Goal: Task Accomplishment & Management: Manage account settings

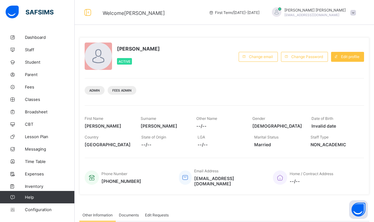
scroll to position [99, 0]
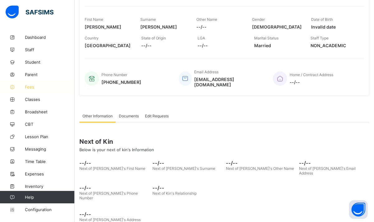
drag, startPoint x: 0, startPoint y: 0, endPoint x: 24, endPoint y: 83, distance: 86.3
click at [24, 83] on link "Fees" at bounding box center [37, 87] width 75 height 12
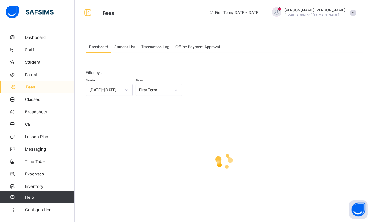
click at [126, 47] on span "Student List" at bounding box center [124, 46] width 21 height 5
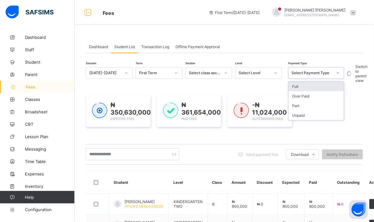
click at [324, 72] on div "Select Payment Type" at bounding box center [311, 73] width 41 height 5
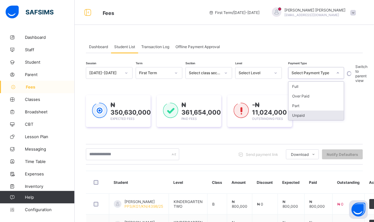
click at [306, 115] on div "Unpaid" at bounding box center [315, 116] width 55 height 10
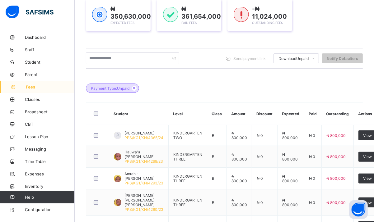
scroll to position [97, 0]
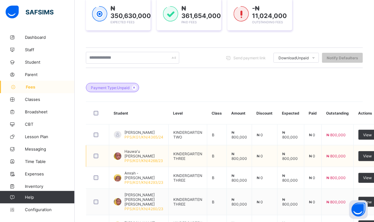
click at [142, 155] on span "Hauwa'u [PERSON_NAME]" at bounding box center [143, 153] width 39 height 9
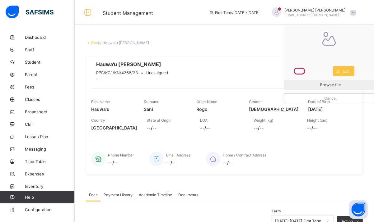
scroll to position [163, 0]
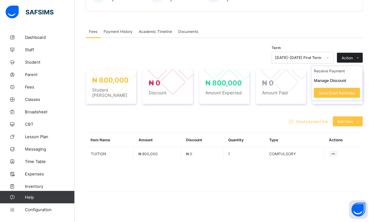
click at [360, 58] on icon at bounding box center [357, 58] width 5 height 4
click at [330, 71] on li "Receive Payment" at bounding box center [336, 71] width 51 height 10
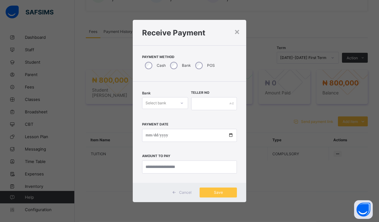
click at [173, 107] on div "Select bank" at bounding box center [165, 103] width 46 height 12
click at [161, 119] on div "Zenith Bank - Prime College Kano" at bounding box center [164, 119] width 45 height 14
click at [209, 102] on input "text" at bounding box center [214, 103] width 46 height 13
click at [236, 30] on div "×" at bounding box center [237, 31] width 6 height 11
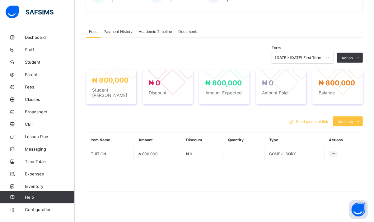
scroll to position [0, 0]
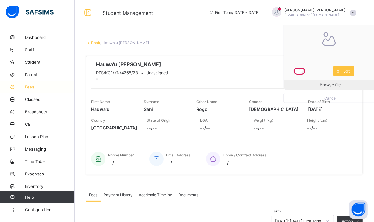
click at [24, 85] on icon at bounding box center [12, 87] width 25 height 5
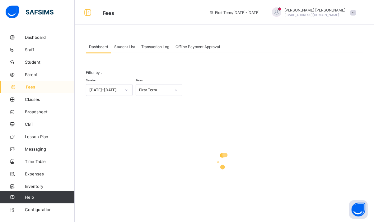
click at [128, 48] on span "Student List" at bounding box center [124, 46] width 21 height 5
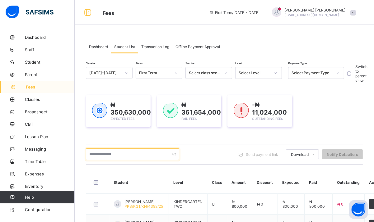
click at [163, 153] on input "text" at bounding box center [132, 155] width 93 height 12
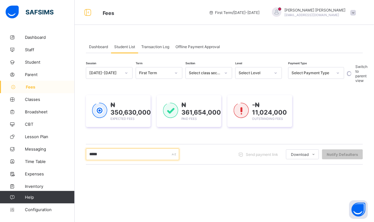
type input "*****"
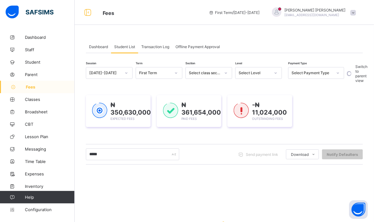
click at [301, 73] on div "Select Payment Type" at bounding box center [311, 73] width 41 height 5
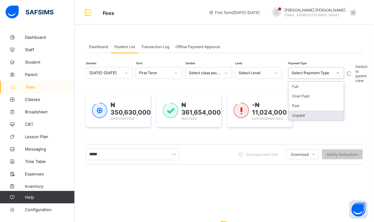
click at [303, 114] on div "Unpaid" at bounding box center [315, 116] width 55 height 10
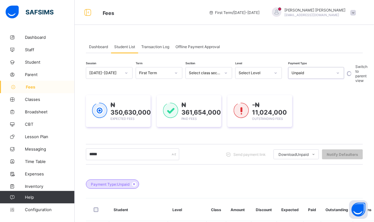
scroll to position [78, 0]
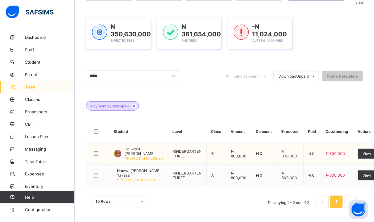
click at [139, 149] on span "Hauwa'u [PERSON_NAME]" at bounding box center [143, 151] width 39 height 9
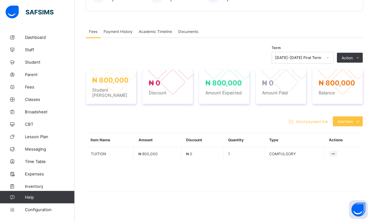
scroll to position [163, 0]
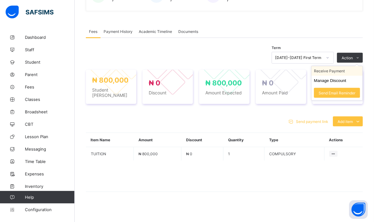
click at [341, 72] on li "Receive Payment" at bounding box center [336, 71] width 51 height 10
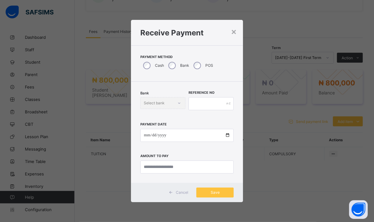
click at [183, 64] on label "Bank" at bounding box center [184, 65] width 9 height 5
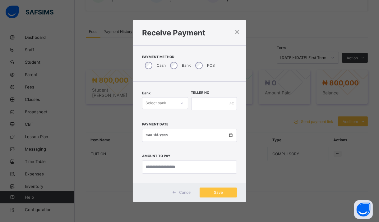
click at [177, 102] on div at bounding box center [182, 103] width 11 height 10
click at [157, 126] on div "Zenith Bank - Prime College Kano" at bounding box center [165, 119] width 46 height 15
click at [154, 121] on div "Zenith Bank - Prime College Kano" at bounding box center [164, 119] width 45 height 14
click at [215, 102] on input "text" at bounding box center [214, 103] width 46 height 13
type input "**********"
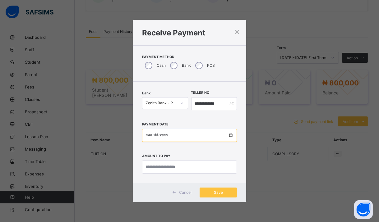
click at [144, 135] on input "date" at bounding box center [189, 135] width 95 height 13
type input "**********"
click at [164, 175] on div "**********" at bounding box center [190, 132] width 114 height 101
click at [154, 165] on input "currency" at bounding box center [189, 167] width 95 height 13
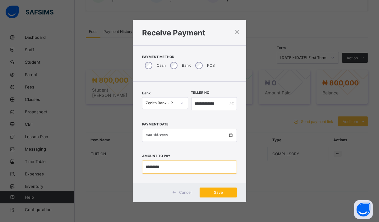
type input "*********"
click at [215, 197] on div "Save" at bounding box center [218, 193] width 37 height 10
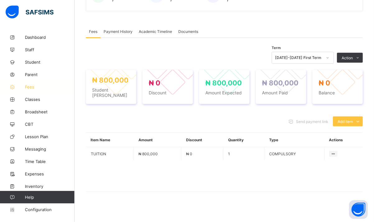
click at [28, 88] on span "Fees" at bounding box center [50, 87] width 50 height 5
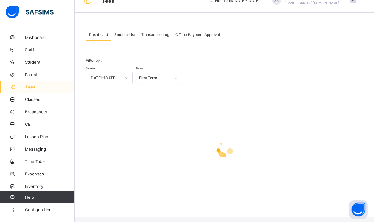
scroll to position [7, 0]
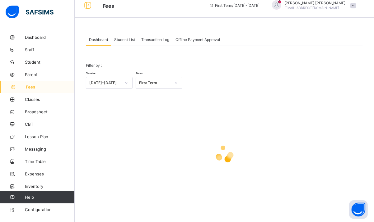
click at [122, 41] on span "Student List" at bounding box center [124, 39] width 21 height 5
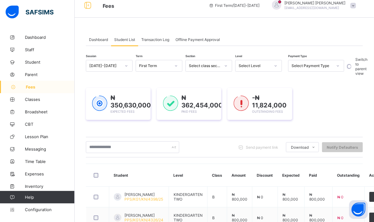
click at [321, 65] on div "Select Payment Type" at bounding box center [311, 66] width 41 height 5
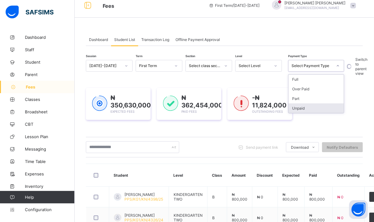
click at [302, 110] on div "Unpaid" at bounding box center [315, 108] width 55 height 10
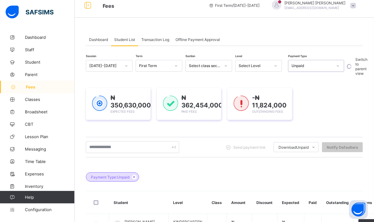
scroll to position [201, 0]
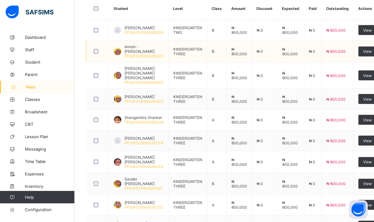
click at [140, 45] on span "Amrah -[PERSON_NAME]" at bounding box center [143, 48] width 39 height 9
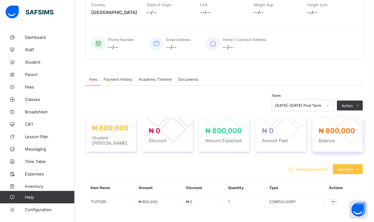
scroll to position [163, 0]
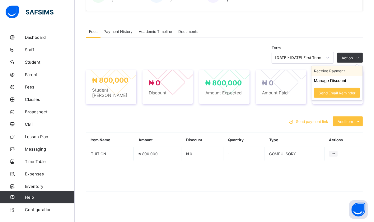
click at [335, 73] on li "Receive Payment" at bounding box center [336, 71] width 51 height 10
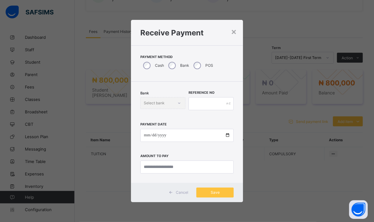
click at [179, 65] on div "Bank" at bounding box center [177, 65] width 25 height 13
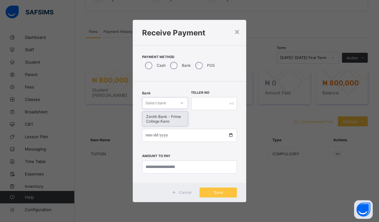
click at [178, 98] on div at bounding box center [182, 103] width 11 height 10
click at [176, 116] on div "Zenith Bank - Prime College Kano" at bounding box center [164, 119] width 45 height 14
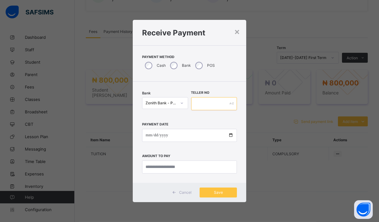
click at [204, 103] on input "text" at bounding box center [214, 103] width 46 height 13
click at [238, 32] on div "×" at bounding box center [237, 31] width 6 height 11
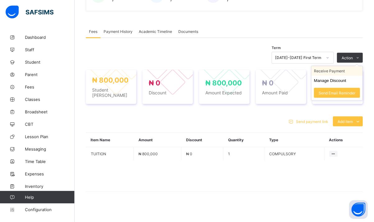
click at [335, 71] on li "Receive Payment" at bounding box center [336, 71] width 51 height 10
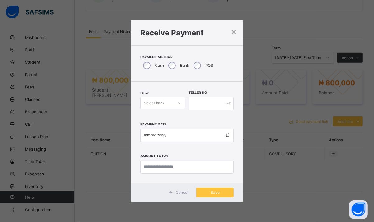
click at [162, 102] on div "Select bank" at bounding box center [154, 103] width 21 height 12
click at [171, 120] on div "Zenith Bank - Prime College Kano" at bounding box center [162, 119] width 44 height 14
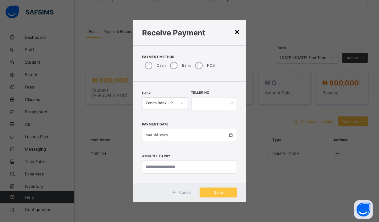
click at [238, 32] on div "×" at bounding box center [237, 31] width 6 height 11
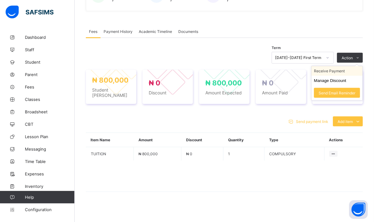
click at [339, 70] on li "Receive Payment" at bounding box center [336, 71] width 51 height 10
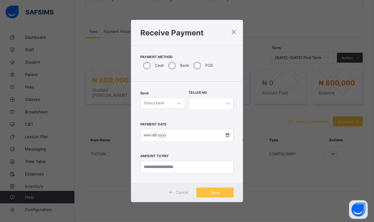
click at [166, 103] on div "Select bank" at bounding box center [156, 103] width 33 height 9
click at [164, 117] on div "Zenith Bank - Prime College Kano" at bounding box center [162, 119] width 44 height 14
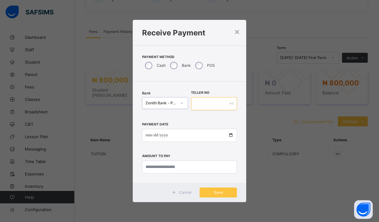
click at [202, 103] on input "text" at bounding box center [214, 103] width 46 height 13
type input "**********"
click at [149, 136] on input "date" at bounding box center [189, 135] width 95 height 13
type input "**********"
click at [166, 167] on input "currency" at bounding box center [189, 167] width 95 height 13
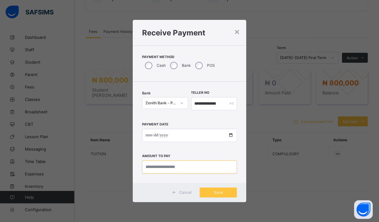
type input "***"
type input "*********"
click at [215, 194] on span "Save" at bounding box center [218, 192] width 28 height 5
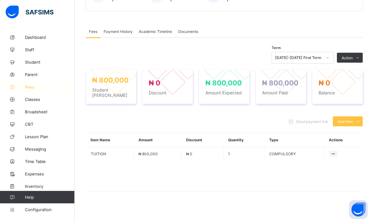
click at [39, 88] on span "Fees" at bounding box center [50, 87] width 50 height 5
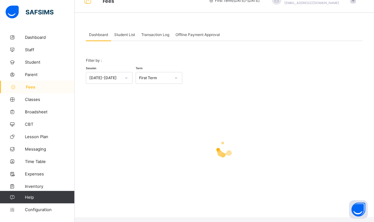
scroll to position [7, 0]
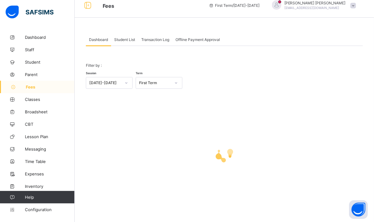
click at [122, 37] on span "Student List" at bounding box center [124, 39] width 21 height 5
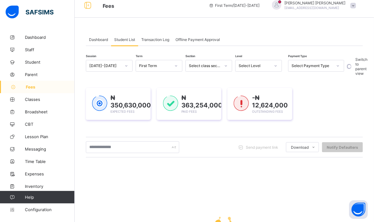
click at [308, 67] on div "Select Payment Type" at bounding box center [311, 66] width 41 height 5
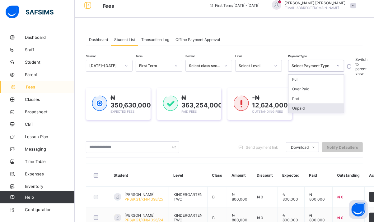
click at [296, 109] on div "Unpaid" at bounding box center [315, 108] width 55 height 10
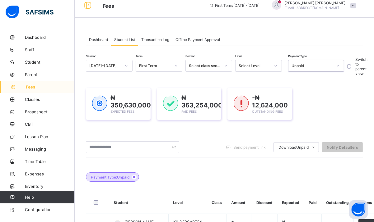
scroll to position [201, 0]
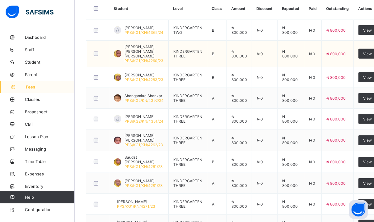
click at [145, 48] on span "[PERSON_NAME] [PERSON_NAME] [PERSON_NAME]" at bounding box center [143, 51] width 39 height 14
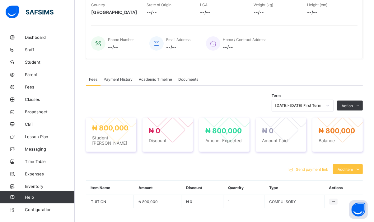
scroll to position [163, 0]
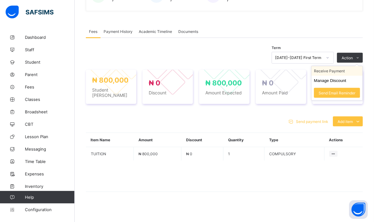
click at [344, 72] on li "Receive Payment" at bounding box center [336, 71] width 51 height 10
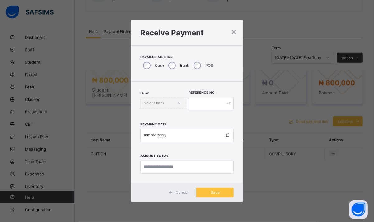
click at [179, 67] on div "Bank" at bounding box center [177, 65] width 25 height 13
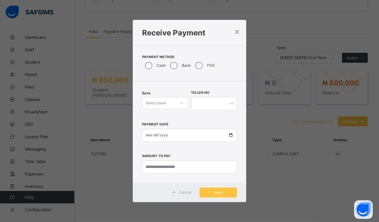
click at [171, 97] on div "Bank Select bank" at bounding box center [165, 103] width 46 height 25
click at [173, 100] on div "Select bank" at bounding box center [159, 103] width 34 height 9
click at [166, 122] on div "Zenith Bank - Prime College Kano" at bounding box center [164, 119] width 45 height 14
click at [207, 112] on div "Teller No" at bounding box center [214, 103] width 46 height 25
click at [207, 106] on input "text" at bounding box center [214, 103] width 46 height 13
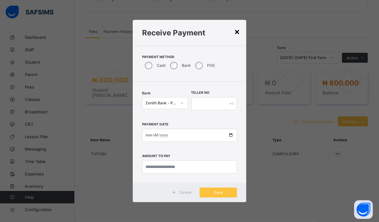
click at [237, 33] on div "×" at bounding box center [237, 31] width 6 height 11
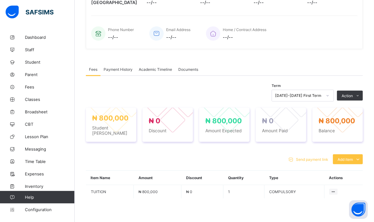
scroll to position [124, 0]
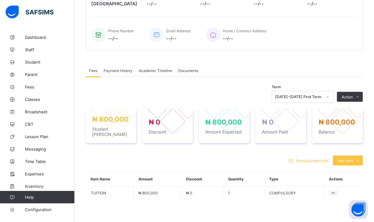
click at [159, 70] on span "Academic Timeline" at bounding box center [155, 70] width 33 height 5
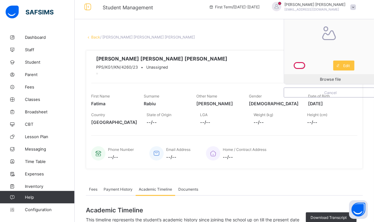
scroll to position [0, 0]
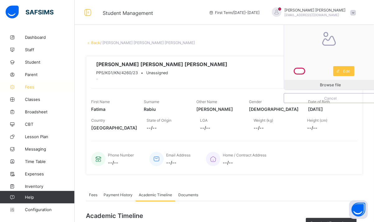
click at [34, 87] on span "Fees" at bounding box center [50, 87] width 50 height 5
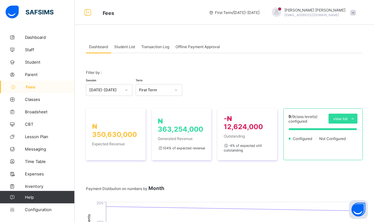
click at [132, 48] on span "Student List" at bounding box center [124, 46] width 21 height 5
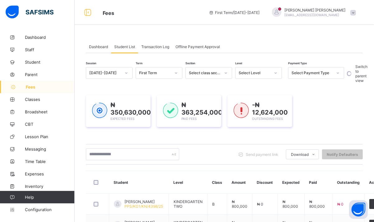
click at [273, 70] on div at bounding box center [275, 73] width 11 height 10
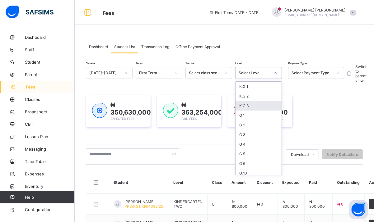
click at [250, 105] on div "K.G 3" at bounding box center [258, 106] width 46 height 10
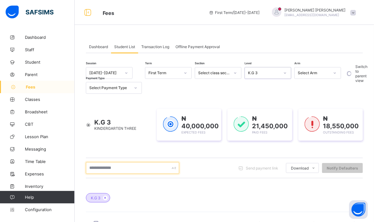
click at [140, 167] on input "text" at bounding box center [132, 168] width 93 height 12
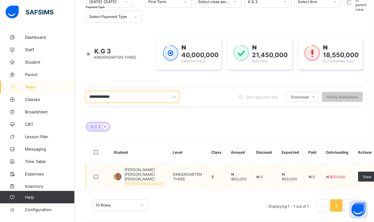
type input "**********"
click at [138, 167] on span "[PERSON_NAME] [PERSON_NAME] [PERSON_NAME]" at bounding box center [143, 174] width 39 height 14
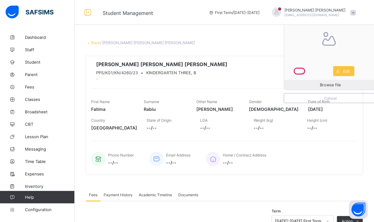
scroll to position [163, 0]
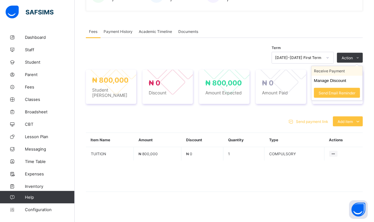
click at [340, 71] on li "Receive Payment" at bounding box center [336, 71] width 51 height 10
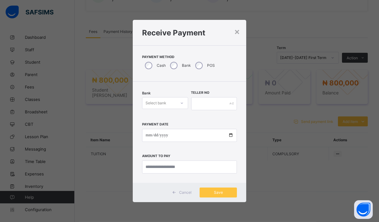
click at [176, 105] on div at bounding box center [182, 103] width 12 height 11
click at [172, 115] on div "Zenith Bank - Prime College Kano" at bounding box center [164, 119] width 45 height 14
click at [225, 106] on input "text" at bounding box center [214, 103] width 46 height 13
type input "**********"
click at [147, 135] on input "date" at bounding box center [189, 135] width 95 height 13
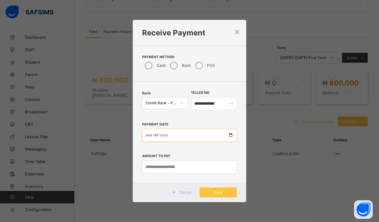
type input "**********"
click at [167, 170] on input "currency" at bounding box center [189, 167] width 95 height 13
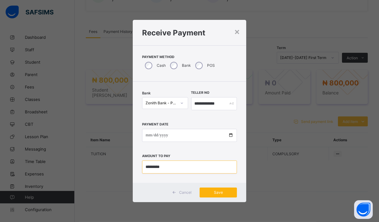
type input "*********"
click at [214, 190] on div "Save" at bounding box center [218, 193] width 37 height 10
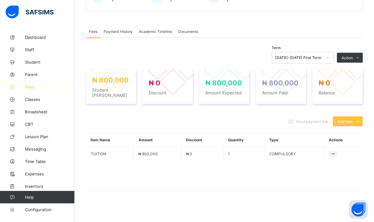
click at [32, 89] on span "Fees" at bounding box center [50, 87] width 50 height 5
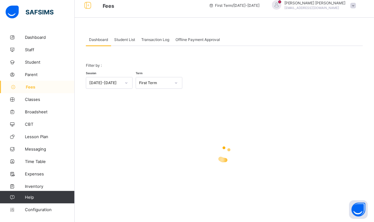
click at [126, 42] on div "Student List" at bounding box center [124, 39] width 27 height 12
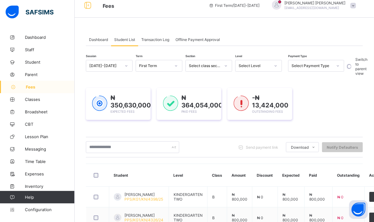
click at [332, 62] on div at bounding box center [338, 65] width 12 height 11
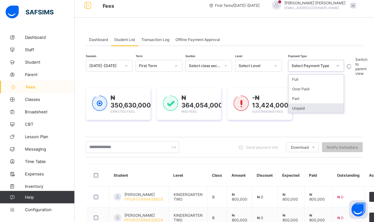
click at [289, 107] on div "Unpaid" at bounding box center [315, 108] width 55 height 10
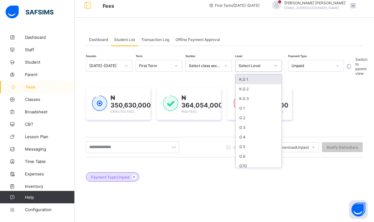
click at [243, 68] on div "Select Level" at bounding box center [252, 66] width 34 height 9
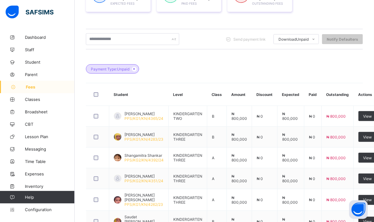
scroll to position [117, 0]
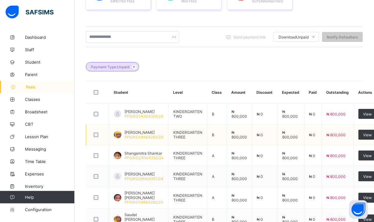
click at [137, 132] on span "[PERSON_NAME]" at bounding box center [143, 132] width 39 height 5
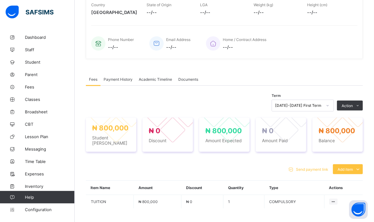
scroll to position [117, 0]
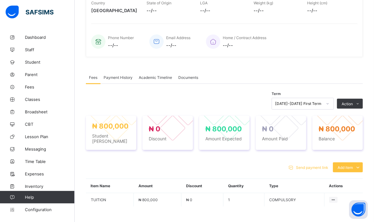
click at [157, 78] on span "Academic Timeline" at bounding box center [155, 77] width 33 height 5
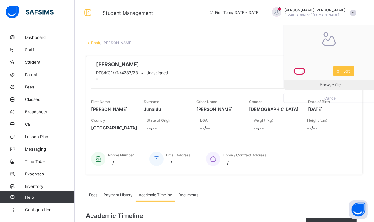
scroll to position [0, 0]
click at [39, 86] on span "Fees" at bounding box center [50, 87] width 50 height 5
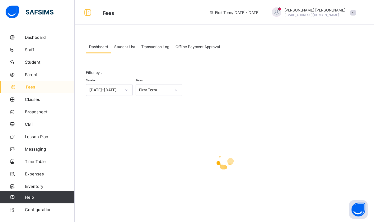
click at [124, 43] on div "Student List" at bounding box center [124, 46] width 27 height 12
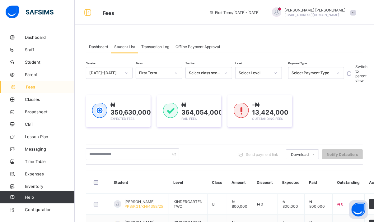
click at [307, 73] on div "Select Payment Type" at bounding box center [311, 73] width 41 height 5
click at [299, 116] on div "Unpaid" at bounding box center [315, 116] width 55 height 10
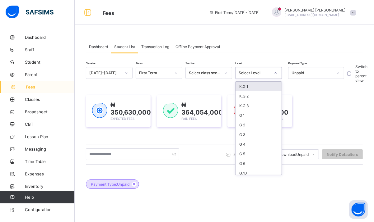
click at [245, 76] on div "Select Level" at bounding box center [252, 73] width 34 height 9
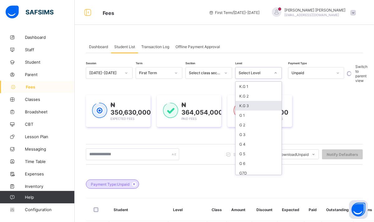
click at [245, 103] on div "K.G 3" at bounding box center [258, 106] width 46 height 10
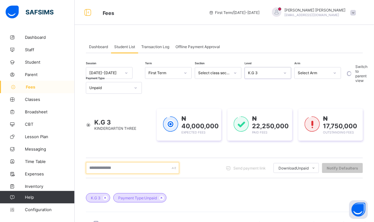
click at [115, 170] on input "text" at bounding box center [132, 168] width 93 height 12
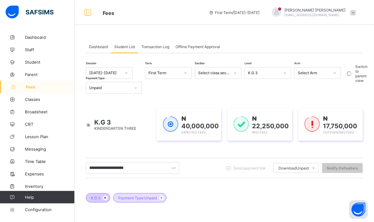
click at [105, 198] on icon at bounding box center [105, 198] width 5 height 4
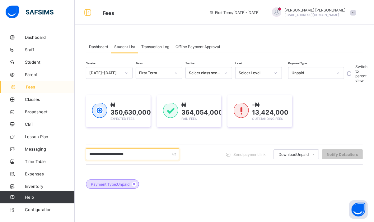
click at [131, 153] on input "**********" at bounding box center [132, 155] width 93 height 12
type input "*"
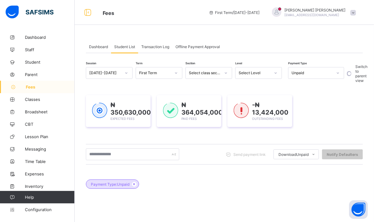
click at [294, 74] on div "Unpaid" at bounding box center [311, 73] width 41 height 5
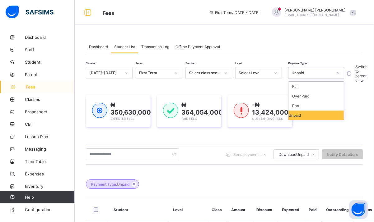
click at [293, 116] on div "Unpaid" at bounding box center [315, 115] width 55 height 9
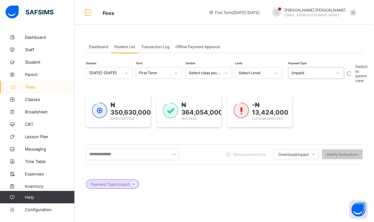
click at [226, 73] on icon at bounding box center [226, 73] width 4 height 6
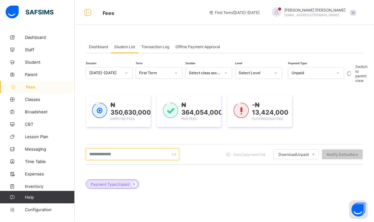
click at [138, 154] on input "text" at bounding box center [132, 155] width 93 height 12
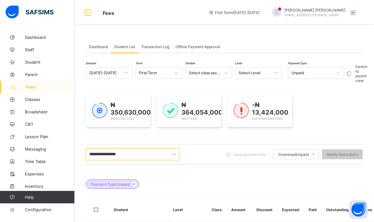
scroll to position [194, 0]
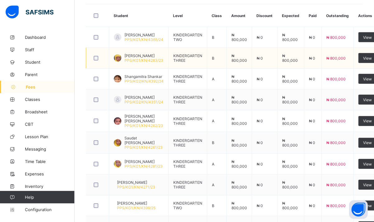
type input "**********"
click at [144, 54] on span "[PERSON_NAME]" at bounding box center [143, 55] width 39 height 5
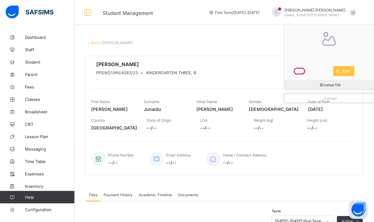
scroll to position [163, 0]
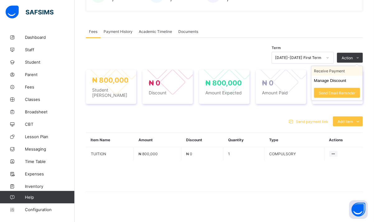
click at [326, 71] on li "Receive Payment" at bounding box center [336, 71] width 51 height 10
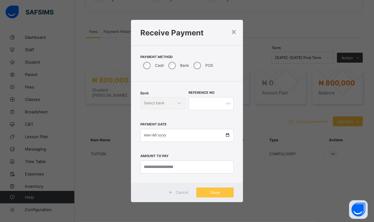
click at [158, 103] on div "Bank Select bank" at bounding box center [162, 103] width 45 height 12
click at [181, 103] on div "Bank Select bank" at bounding box center [162, 103] width 45 height 12
click at [232, 34] on div "×" at bounding box center [234, 31] width 6 height 11
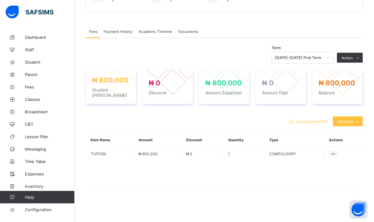
scroll to position [0, 0]
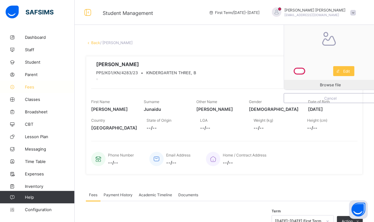
click at [34, 87] on span "Fees" at bounding box center [50, 87] width 50 height 5
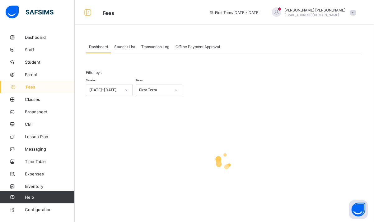
click at [123, 44] on div "Student List" at bounding box center [124, 46] width 27 height 12
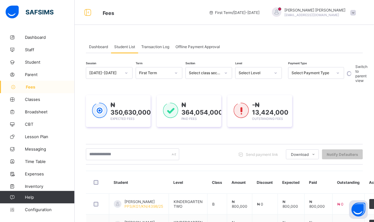
click at [328, 73] on div "Select Payment Type" at bounding box center [311, 73] width 41 height 5
click at [299, 113] on div "Unpaid" at bounding box center [315, 116] width 55 height 10
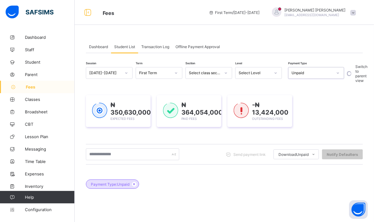
click at [172, 71] on div at bounding box center [176, 73] width 11 height 10
click at [219, 69] on div "Select class section" at bounding box center [203, 73] width 34 height 9
click at [266, 70] on div "Select Level" at bounding box center [252, 73] width 34 height 9
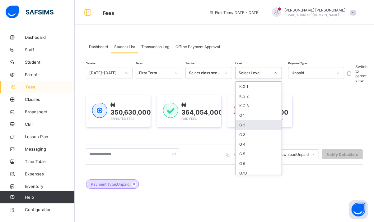
click at [245, 127] on div "G 2" at bounding box center [258, 125] width 46 height 10
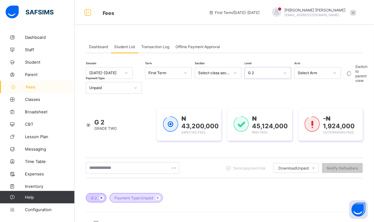
click at [104, 198] on icon at bounding box center [101, 198] width 5 height 4
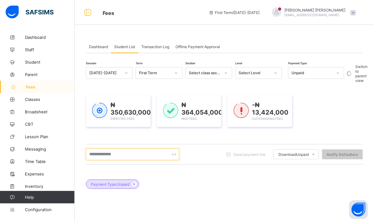
click at [139, 158] on input "text" at bounding box center [132, 155] width 93 height 12
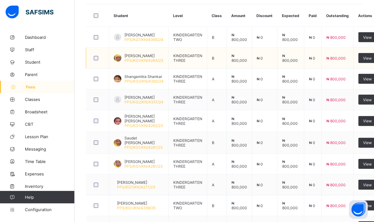
click at [152, 57] on span "[PERSON_NAME]" at bounding box center [143, 55] width 39 height 5
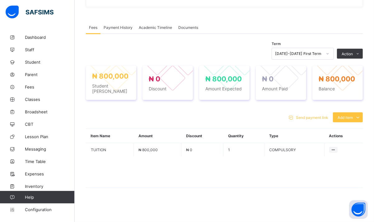
scroll to position [163, 0]
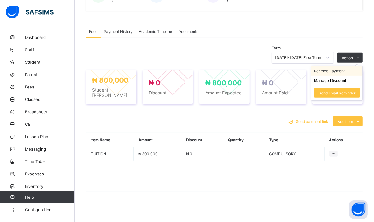
click at [342, 73] on li "Receive Payment" at bounding box center [336, 71] width 51 height 10
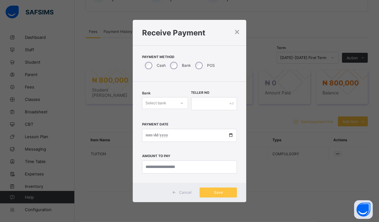
click at [161, 104] on div "Select bank" at bounding box center [155, 103] width 21 height 12
click at [161, 123] on div "Zenith Bank - Prime College Kano" at bounding box center [164, 119] width 45 height 14
click at [206, 102] on input "text" at bounding box center [214, 103] width 46 height 13
type input "**********"
click at [147, 135] on input "date" at bounding box center [189, 135] width 95 height 13
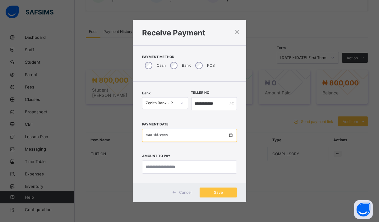
type input "**********"
click at [162, 171] on input "currency" at bounding box center [189, 167] width 95 height 13
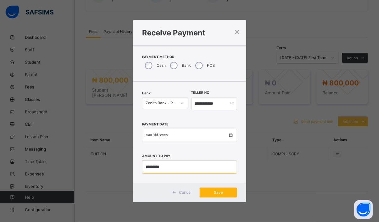
type input "*********"
click at [222, 189] on div "Save" at bounding box center [218, 193] width 37 height 10
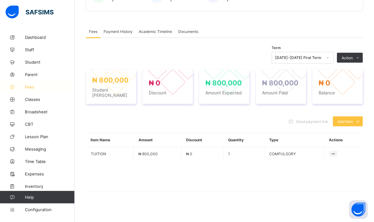
click at [27, 89] on span "Fees" at bounding box center [50, 87] width 50 height 5
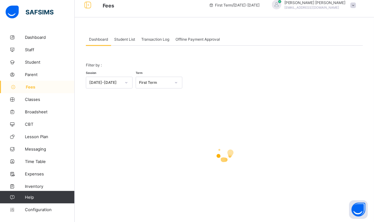
scroll to position [7, 0]
click at [127, 38] on span "Student List" at bounding box center [124, 39] width 21 height 5
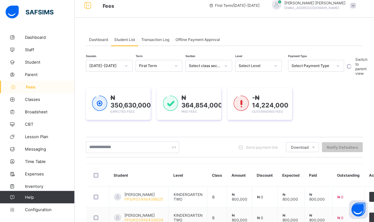
click at [298, 65] on div "Select Payment Type" at bounding box center [311, 66] width 41 height 5
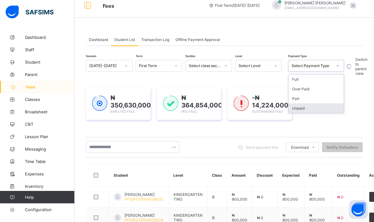
click at [294, 107] on div "Unpaid" at bounding box center [315, 108] width 55 height 10
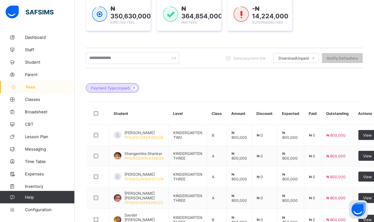
scroll to position [97, 0]
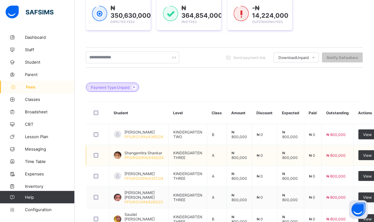
click at [148, 153] on span "Shangamitra Shankar" at bounding box center [143, 153] width 39 height 5
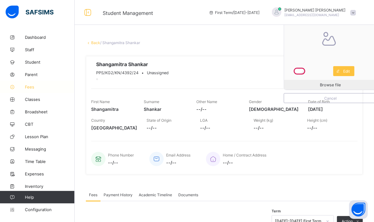
click at [27, 87] on span "Fees" at bounding box center [50, 87] width 50 height 5
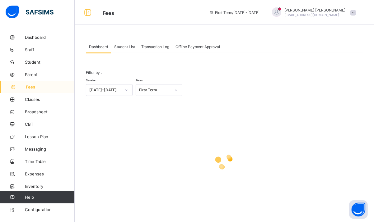
click at [123, 46] on span "Student List" at bounding box center [124, 46] width 21 height 5
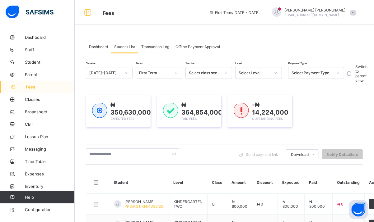
click at [259, 73] on div "Select Level" at bounding box center [254, 73] width 32 height 5
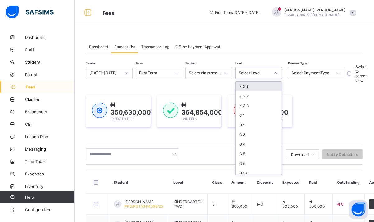
click at [259, 71] on div "Select Level" at bounding box center [254, 73] width 32 height 5
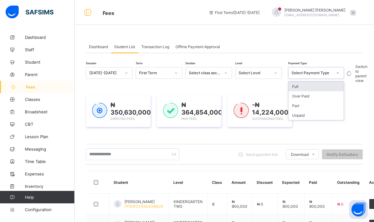
click at [306, 73] on div "Select Payment Type" at bounding box center [311, 73] width 41 height 5
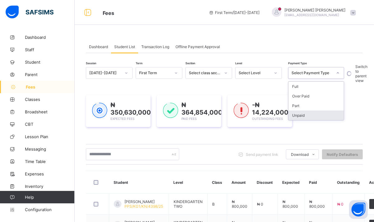
click at [306, 114] on div "Unpaid" at bounding box center [315, 116] width 55 height 10
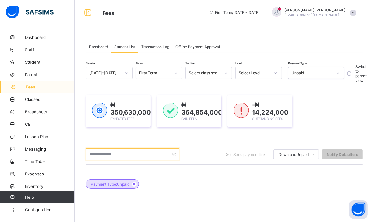
click at [118, 157] on input "text" at bounding box center [132, 155] width 93 height 12
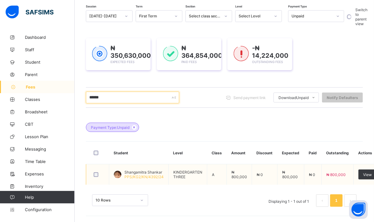
type input "******"
click at [145, 172] on span "Shangamitra Shankar" at bounding box center [143, 172] width 39 height 5
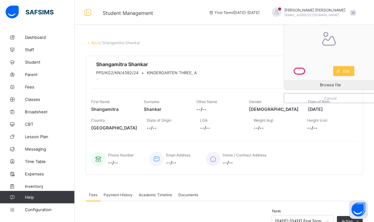
scroll to position [163, 0]
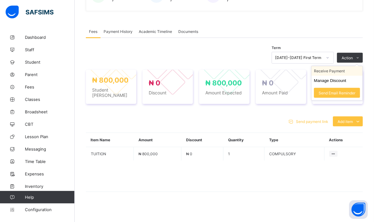
click at [341, 72] on li "Receive Payment" at bounding box center [336, 71] width 51 height 10
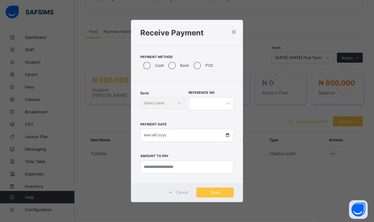
click at [183, 66] on label "Bank" at bounding box center [184, 65] width 9 height 5
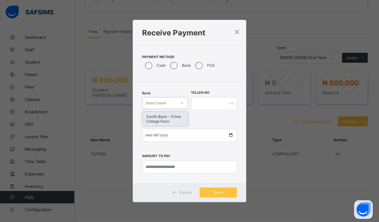
click at [177, 100] on div at bounding box center [182, 103] width 11 height 10
click at [165, 120] on div "Zenith Bank - Prime College Kano" at bounding box center [164, 119] width 45 height 14
click at [200, 106] on input "text" at bounding box center [214, 103] width 46 height 13
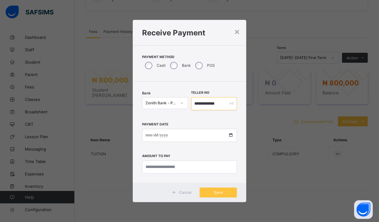
type input "**********"
click at [147, 136] on input "date" at bounding box center [189, 135] width 95 height 13
type input "**********"
click at [175, 172] on input "currency" at bounding box center [189, 167] width 95 height 13
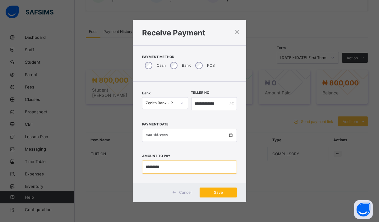
type input "*********"
click at [223, 193] on span "Save" at bounding box center [218, 192] width 28 height 5
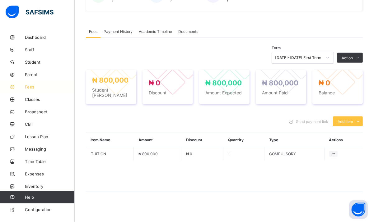
click at [33, 87] on span "Fees" at bounding box center [50, 87] width 50 height 5
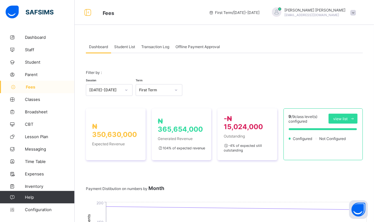
click at [123, 46] on span "Student List" at bounding box center [124, 46] width 21 height 5
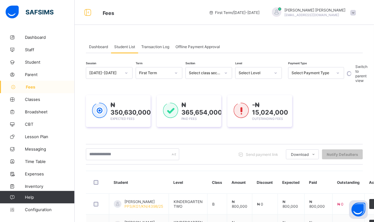
click at [324, 72] on div "Select Payment Type" at bounding box center [311, 73] width 41 height 5
click at [302, 113] on div "Unpaid" at bounding box center [315, 116] width 55 height 10
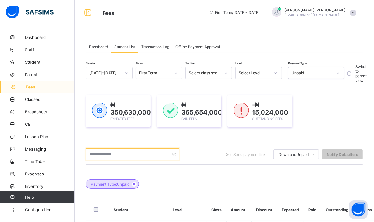
click at [156, 157] on input "text" at bounding box center [132, 155] width 93 height 12
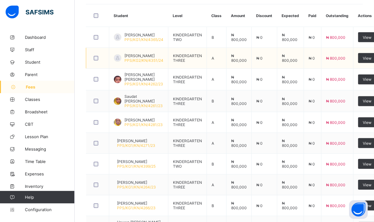
click at [131, 56] on span "[PERSON_NAME]" at bounding box center [143, 55] width 39 height 5
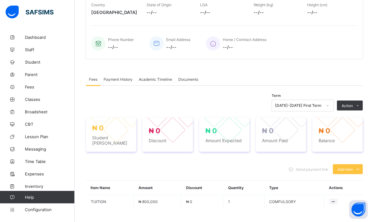
scroll to position [163, 0]
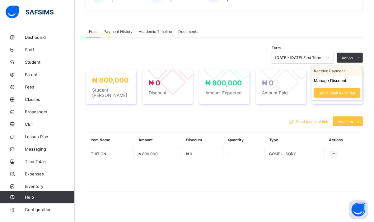
click at [337, 72] on li "Receive Payment" at bounding box center [336, 71] width 51 height 10
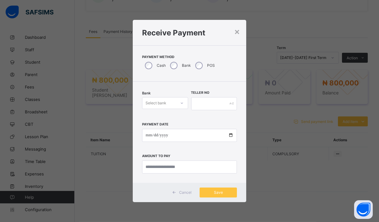
click at [173, 102] on div "Select bank" at bounding box center [159, 103] width 34 height 9
click at [172, 119] on div "Zenith Bank - Prime College Kano" at bounding box center [164, 119] width 45 height 14
click at [198, 107] on input "text" at bounding box center [214, 103] width 46 height 13
click at [235, 32] on div "×" at bounding box center [237, 31] width 6 height 11
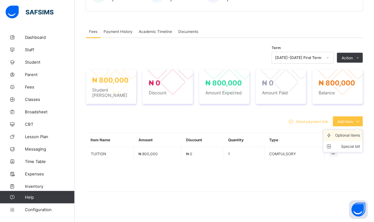
click at [344, 132] on div "Optional items" at bounding box center [347, 135] width 25 height 6
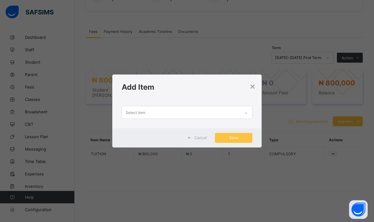
click at [187, 110] on div "Select item" at bounding box center [181, 112] width 118 height 12
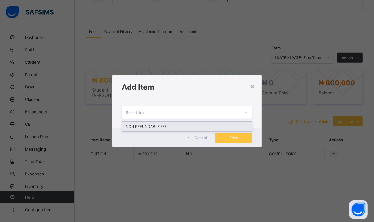
click at [179, 129] on div "NON REFUNDABLE FEE" at bounding box center [187, 127] width 130 height 10
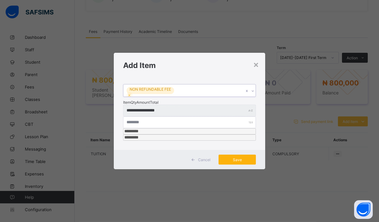
click at [227, 158] on span "Save" at bounding box center [237, 160] width 28 height 5
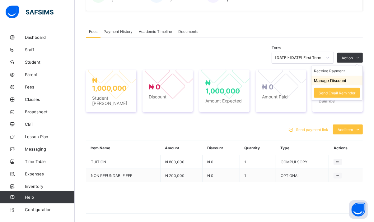
click at [329, 76] on li "Manage Discount" at bounding box center [336, 81] width 51 height 10
click at [324, 68] on ul "Receive Payment Manage Discount Send Email Reminder" at bounding box center [337, 83] width 52 height 35
click at [342, 70] on li "Receive Payment" at bounding box center [336, 71] width 51 height 10
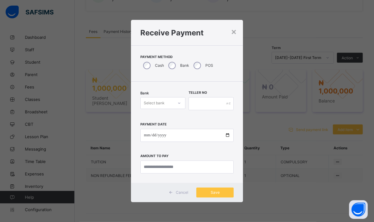
click at [169, 101] on div "Select bank" at bounding box center [156, 103] width 33 height 9
click at [164, 118] on div "Zenith Bank - Prime College Kano" at bounding box center [162, 119] width 44 height 14
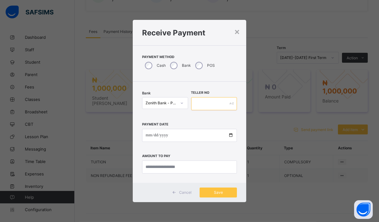
click at [207, 103] on input "text" at bounding box center [214, 103] width 46 height 13
type input "**********"
click at [145, 136] on input "date" at bounding box center [189, 135] width 95 height 13
type input "**********"
click at [194, 168] on input "currency" at bounding box center [189, 167] width 95 height 13
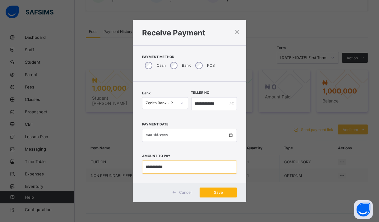
type input "**********"
click at [223, 195] on span "Save" at bounding box center [218, 192] width 28 height 5
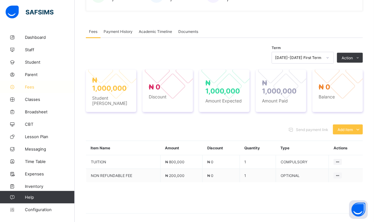
click at [25, 90] on link "Fees" at bounding box center [37, 87] width 75 height 12
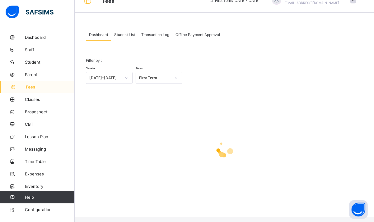
scroll to position [7, 0]
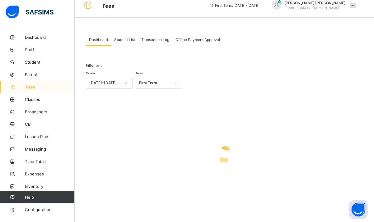
click at [112, 41] on div "Student List" at bounding box center [124, 39] width 27 height 12
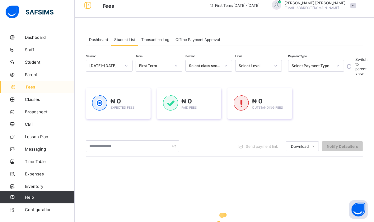
click at [314, 63] on div "Select Payment Type" at bounding box center [310, 66] width 44 height 9
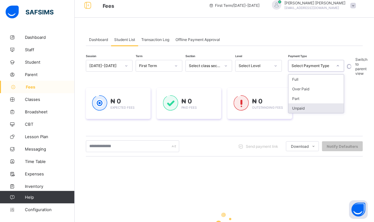
click at [304, 108] on div "Unpaid" at bounding box center [315, 108] width 55 height 10
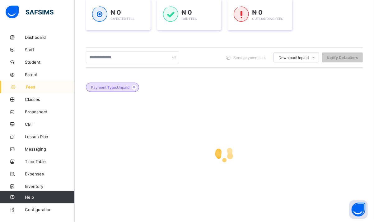
scroll to position [0, 0]
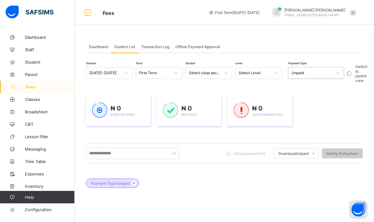
click at [96, 46] on span "Dashboard" at bounding box center [98, 46] width 19 height 5
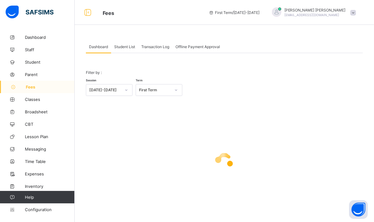
click at [134, 48] on span "Student List" at bounding box center [124, 46] width 21 height 5
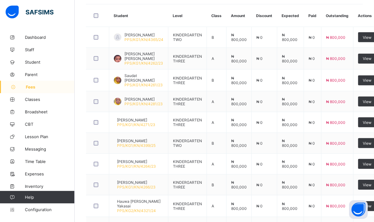
scroll to position [248, 0]
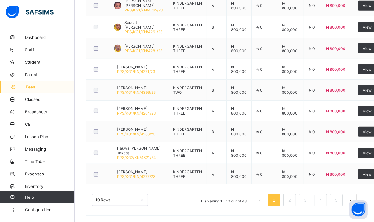
click at [355, 198] on button "next page" at bounding box center [350, 200] width 12 height 12
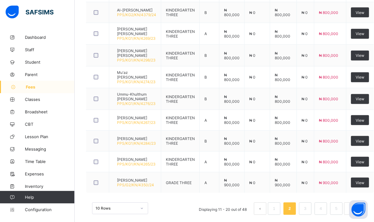
scroll to position [246, 0]
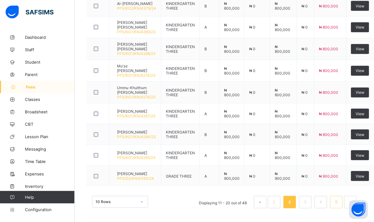
click at [339, 201] on link "5" at bounding box center [336, 202] width 6 height 8
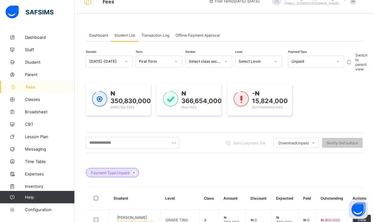
scroll to position [11, 0]
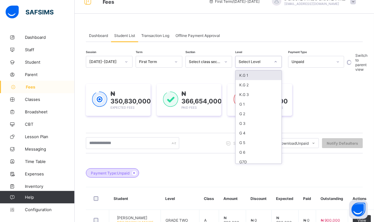
click at [266, 60] on div "Select Level" at bounding box center [254, 62] width 32 height 5
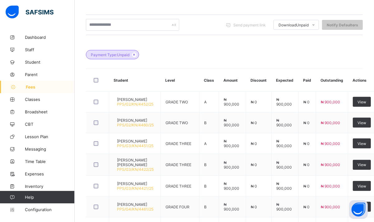
scroll to position [123, 0]
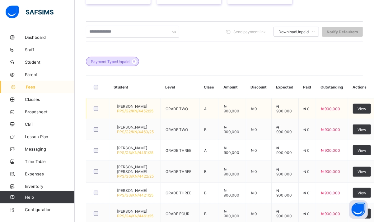
click at [138, 102] on td "[PERSON_NAME] Hamisu PPS/G2/KN/4452/25" at bounding box center [135, 109] width 52 height 21
click at [132, 107] on span "[PERSON_NAME]" at bounding box center [135, 106] width 36 height 5
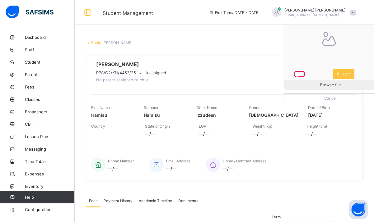
click at [160, 196] on div "Academic Timeline" at bounding box center [154, 201] width 39 height 12
click at [37, 87] on span "Fees" at bounding box center [50, 87] width 50 height 5
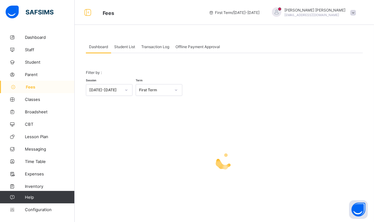
click at [137, 46] on div "Student List" at bounding box center [124, 46] width 27 height 12
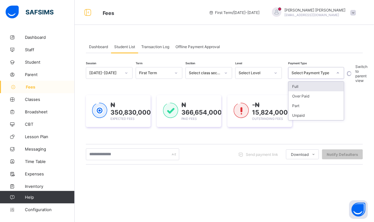
click at [316, 72] on div "Select Payment Type" at bounding box center [311, 73] width 41 height 5
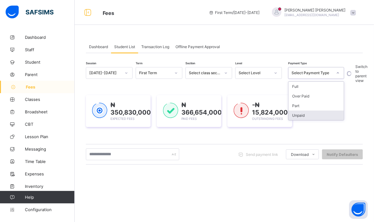
click at [300, 112] on div "Unpaid" at bounding box center [315, 116] width 55 height 10
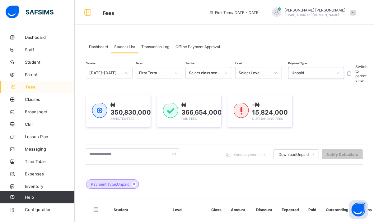
scroll to position [194, 0]
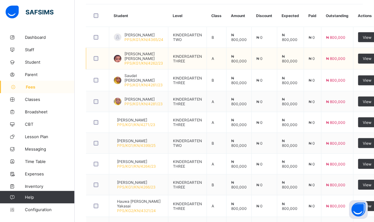
click at [152, 55] on span "[PERSON_NAME] [PERSON_NAME]" at bounding box center [143, 56] width 39 height 9
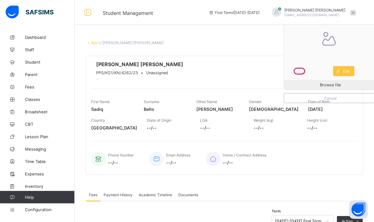
scroll to position [163, 0]
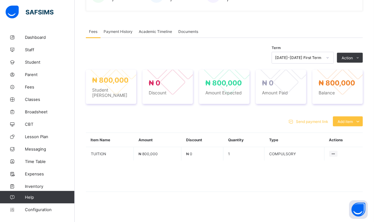
click at [150, 32] on span "Academic Timeline" at bounding box center [155, 31] width 33 height 5
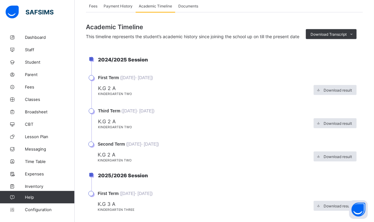
scroll to position [200, 0]
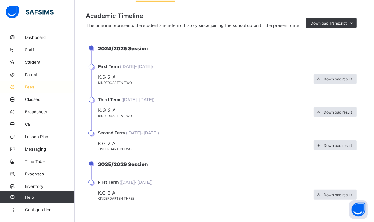
click at [29, 91] on link "Fees" at bounding box center [37, 87] width 75 height 12
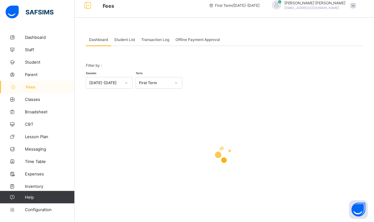
scroll to position [200, 0]
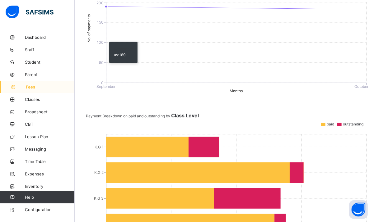
click at [124, 38] on icon "0 50 100 150 200 No. of payments September October Months" at bounding box center [227, 47] width 282 height 93
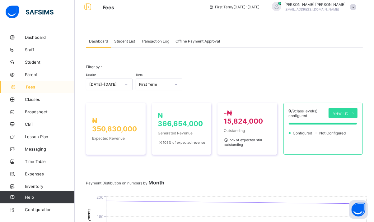
click at [125, 41] on span "Student List" at bounding box center [124, 41] width 21 height 5
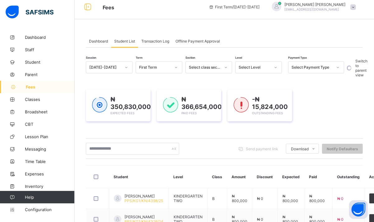
click at [274, 67] on icon at bounding box center [275, 67] width 4 height 6
click at [245, 68] on div "Select Level" at bounding box center [254, 67] width 32 height 5
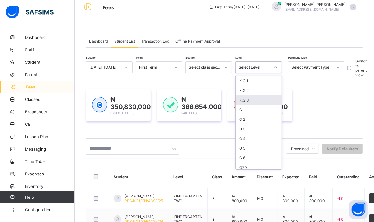
click at [249, 96] on div "K.G 3" at bounding box center [258, 100] width 46 height 10
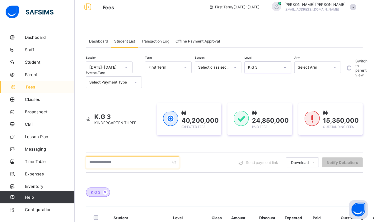
click at [126, 167] on input "text" at bounding box center [132, 163] width 93 height 12
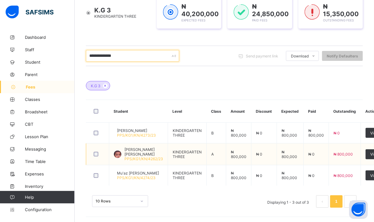
type input "**********"
click at [144, 151] on span "[PERSON_NAME] [PERSON_NAME]" at bounding box center [143, 151] width 39 height 9
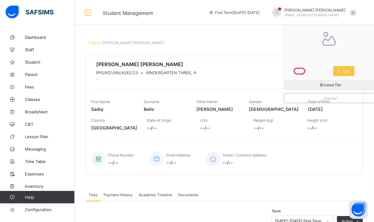
scroll to position [163, 0]
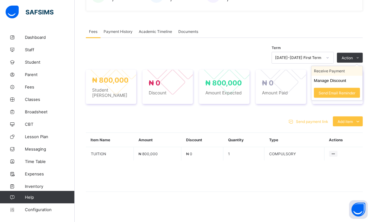
click at [333, 73] on li "Receive Payment" at bounding box center [336, 71] width 51 height 10
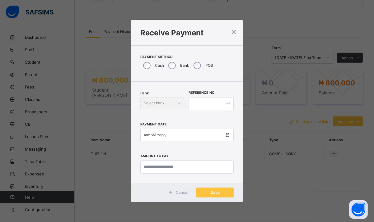
click at [182, 54] on div "Payment Method Cash Bank POS" at bounding box center [187, 63] width 112 height 36
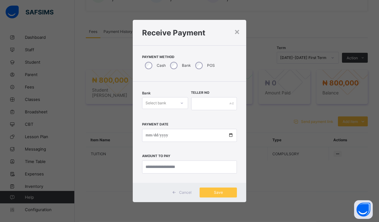
click at [174, 104] on div "Select bank" at bounding box center [159, 103] width 34 height 9
click at [164, 121] on div "Zenith Bank - Prime College Kano" at bounding box center [164, 119] width 45 height 14
click at [205, 103] on input "text" at bounding box center [214, 103] width 46 height 13
type input "**********"
click at [144, 135] on input "date" at bounding box center [189, 135] width 95 height 13
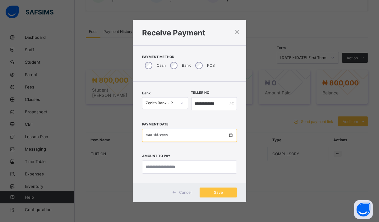
type input "**********"
click at [170, 167] on input "currency" at bounding box center [189, 167] width 95 height 13
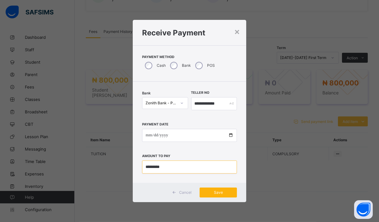
type input "*********"
click at [222, 193] on span "Save" at bounding box center [218, 192] width 28 height 5
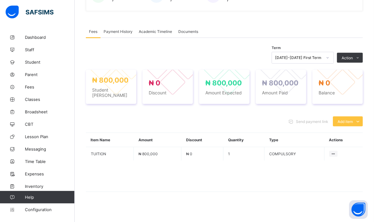
scroll to position [0, 0]
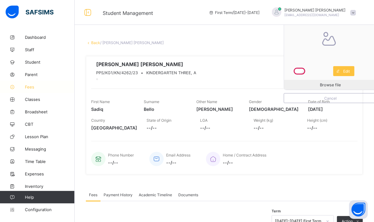
click at [26, 90] on link "Fees" at bounding box center [37, 87] width 75 height 12
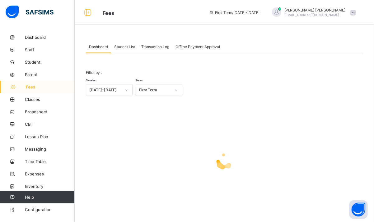
click at [132, 48] on span "Student List" at bounding box center [124, 46] width 21 height 5
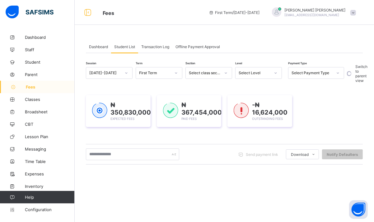
click at [319, 74] on div "Select Payment Type" at bounding box center [311, 73] width 41 height 5
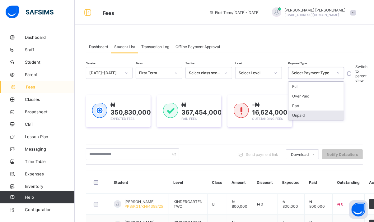
click at [303, 113] on div "Unpaid" at bounding box center [315, 116] width 55 height 10
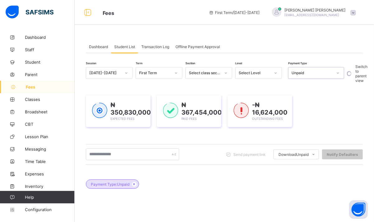
scroll to position [97, 0]
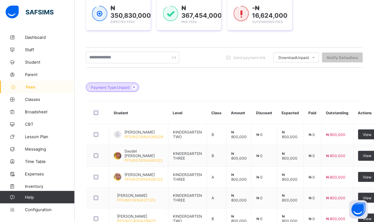
click at [259, 118] on th "Discount" at bounding box center [263, 113] width 25 height 23
click at [147, 152] on span "Saudat [PERSON_NAME]" at bounding box center [143, 153] width 39 height 9
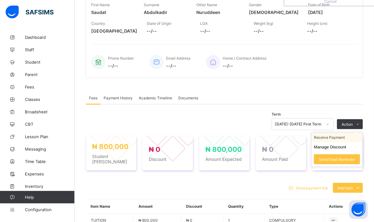
click at [335, 136] on li "Receive Payment" at bounding box center [336, 138] width 51 height 10
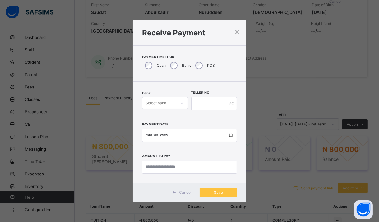
click at [169, 103] on div "Select bank" at bounding box center [159, 103] width 34 height 9
click at [163, 118] on div "Zenith Bank - Prime College Kano" at bounding box center [164, 119] width 45 height 14
click at [209, 102] on input "text" at bounding box center [214, 103] width 46 height 13
type input "**********"
click at [144, 135] on input "date" at bounding box center [189, 135] width 95 height 13
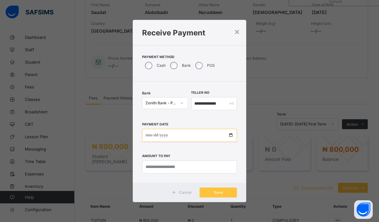
type input "**********"
click at [171, 173] on input "currency" at bounding box center [189, 167] width 95 height 13
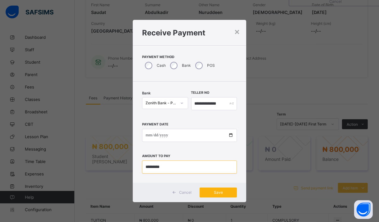
type input "*********"
click at [208, 194] on span "Save" at bounding box center [218, 192] width 28 height 5
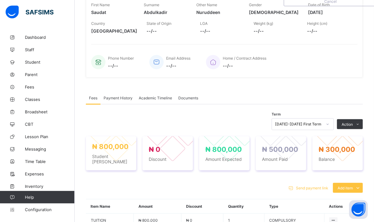
click at [275, 187] on div "Send payment link Add item Optional items Special bill" at bounding box center [224, 188] width 277 height 10
click at [27, 87] on span "Fees" at bounding box center [50, 87] width 50 height 5
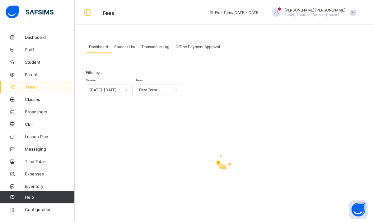
click at [126, 46] on span "Student List" at bounding box center [124, 46] width 21 height 5
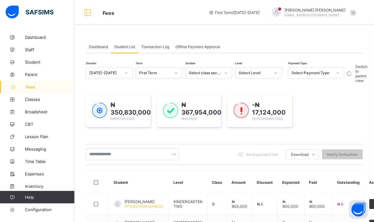
click at [321, 73] on div "Select Payment Type" at bounding box center [311, 73] width 41 height 5
click at [303, 117] on div "Unpaid" at bounding box center [315, 116] width 55 height 10
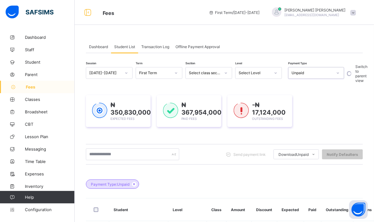
scroll to position [194, 0]
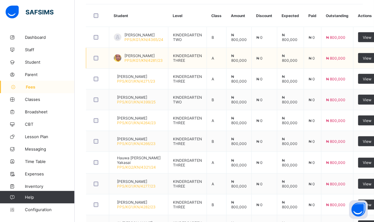
click at [131, 57] on span "[PERSON_NAME]" at bounding box center [143, 55] width 38 height 5
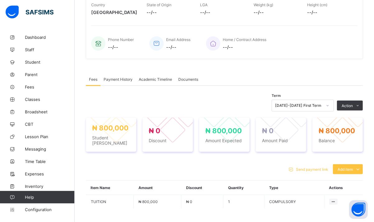
scroll to position [163, 0]
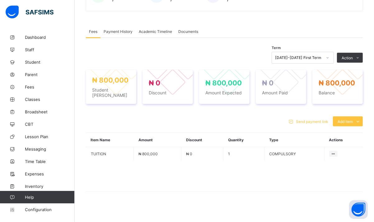
click at [145, 27] on div "Academic Timeline" at bounding box center [154, 31] width 39 height 12
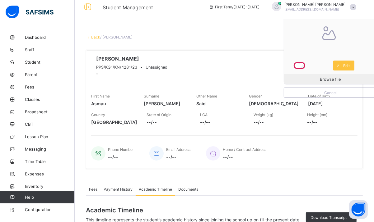
scroll to position [200, 0]
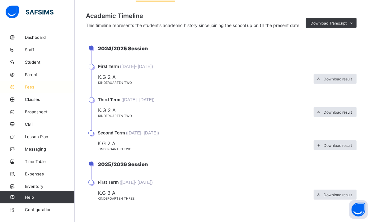
click at [29, 89] on link "Fees" at bounding box center [37, 87] width 75 height 12
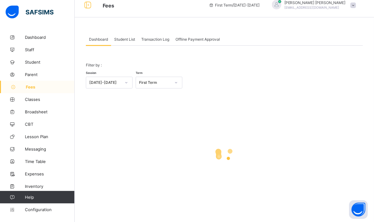
scroll to position [7, 0]
click at [126, 37] on div "Student List" at bounding box center [124, 39] width 27 height 12
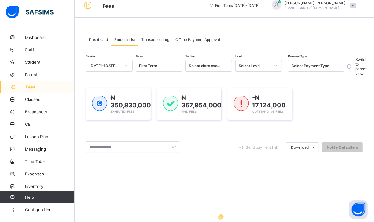
click at [319, 64] on div "Select Payment Type" at bounding box center [311, 66] width 41 height 5
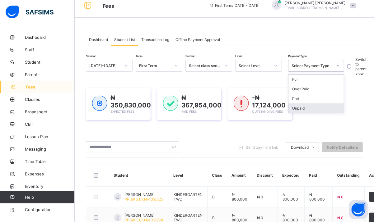
click at [310, 111] on div "Unpaid" at bounding box center [315, 108] width 55 height 10
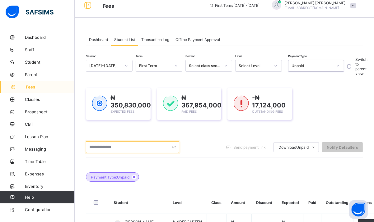
click at [142, 145] on input "text" at bounding box center [132, 147] width 93 height 12
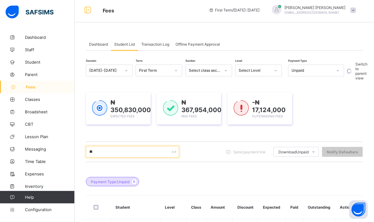
scroll to position [0, 0]
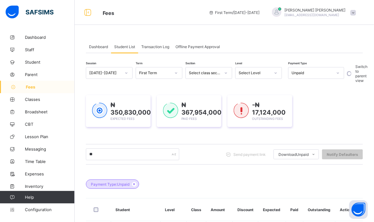
click at [259, 72] on div "Select Level" at bounding box center [254, 73] width 32 height 5
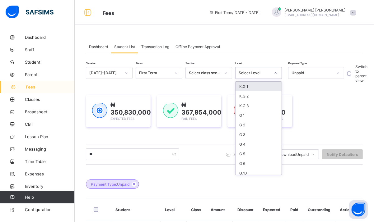
click at [259, 72] on div "Select Level" at bounding box center [254, 73] width 32 height 5
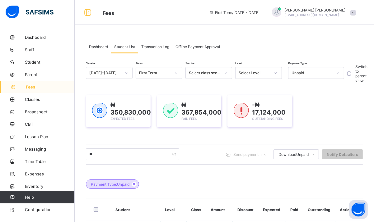
click at [152, 45] on span "Transaction Log" at bounding box center [155, 46] width 28 height 5
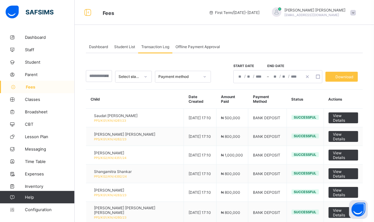
click at [113, 48] on div "Student List" at bounding box center [124, 46] width 27 height 12
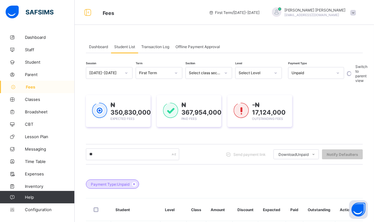
click at [95, 47] on span "Dashboard" at bounding box center [98, 46] width 19 height 5
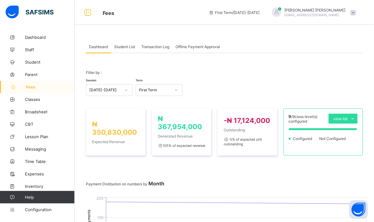
click at [127, 45] on span "Student List" at bounding box center [124, 46] width 21 height 5
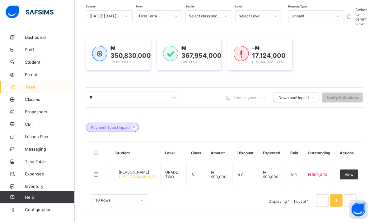
scroll to position [57, 0]
click at [108, 96] on input "**" at bounding box center [132, 98] width 93 height 12
type input "*"
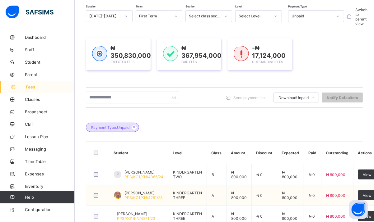
click at [153, 193] on span "[PERSON_NAME]" at bounding box center [143, 193] width 38 height 5
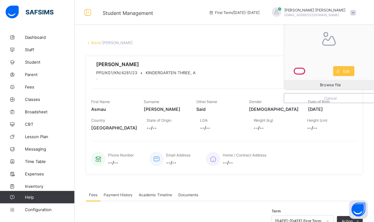
click at [338, 139] on div "Browse file Cancel Asmau Said Nasir PPS/KG1/KN/4281/23 • KINDERGARTEN THREE, A …" at bounding box center [224, 115] width 277 height 119
click at [320, 100] on span "Cancel" at bounding box center [329, 98] width 83 height 5
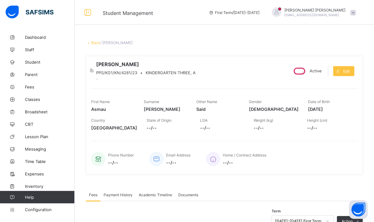
scroll to position [172, 0]
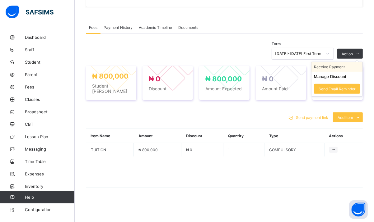
click at [337, 71] on li "Receive Payment" at bounding box center [336, 67] width 51 height 10
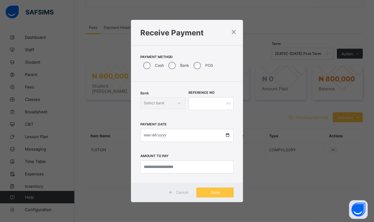
click at [183, 63] on div "Bank" at bounding box center [177, 65] width 25 height 13
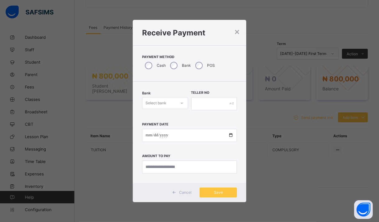
click at [173, 103] on div "Select bank" at bounding box center [159, 103] width 34 height 9
click at [173, 121] on div "Zenith Bank - Prime College Kano" at bounding box center [164, 119] width 45 height 14
click at [209, 101] on input "text" at bounding box center [214, 103] width 46 height 13
type input "**********"
click at [148, 137] on input "date" at bounding box center [189, 135] width 95 height 13
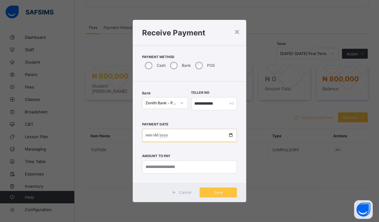
type input "**********"
click at [179, 166] on input "currency" at bounding box center [189, 167] width 95 height 13
type input "*********"
click at [220, 107] on input "**********" at bounding box center [214, 103] width 46 height 13
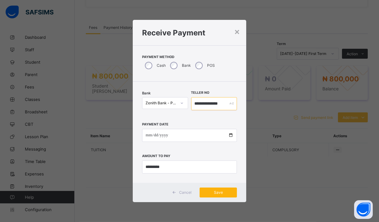
type input "**********"
click at [221, 195] on span "Save" at bounding box center [218, 192] width 28 height 5
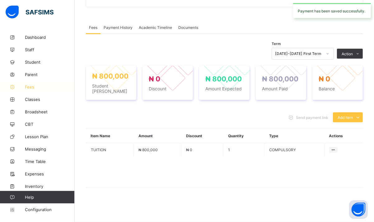
click at [26, 89] on link "Fees" at bounding box center [37, 87] width 75 height 12
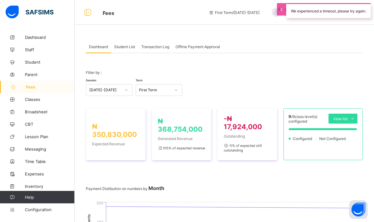
click at [129, 49] on div "Student List" at bounding box center [124, 46] width 27 height 12
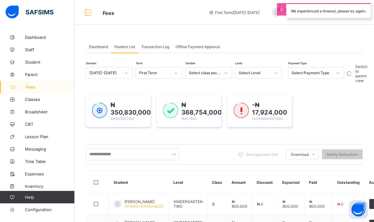
click at [306, 72] on div "Select Payment Type" at bounding box center [311, 73] width 41 height 5
click at [301, 114] on div "Unpaid" at bounding box center [315, 116] width 55 height 10
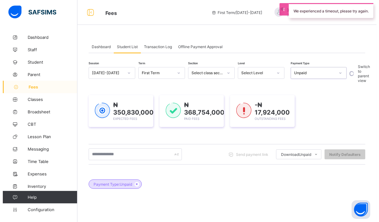
scroll to position [97, 0]
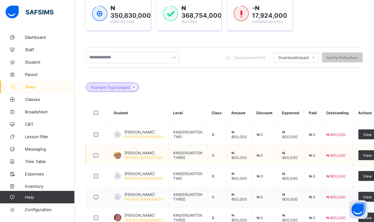
click at [145, 152] on span "[PERSON_NAME]" at bounding box center [143, 153] width 38 height 5
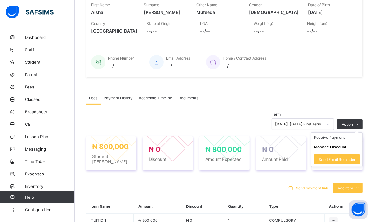
click at [337, 143] on ul "Receive Payment Manage Discount Send Email Reminder" at bounding box center [337, 149] width 52 height 35
click at [337, 142] on li "Receive Payment" at bounding box center [336, 138] width 51 height 10
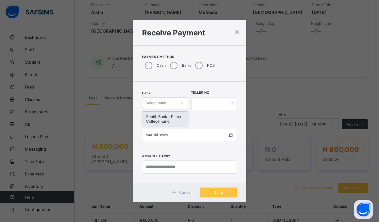
click at [169, 102] on div "Select bank" at bounding box center [159, 103] width 34 height 9
click at [173, 117] on div "Zenith Bank - Prime College Kano" at bounding box center [164, 119] width 45 height 14
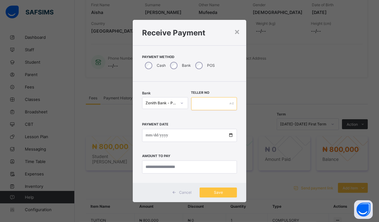
click at [213, 105] on input "text" at bounding box center [214, 103] width 46 height 13
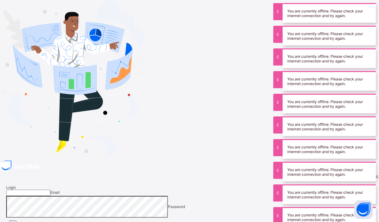
type input "**********"
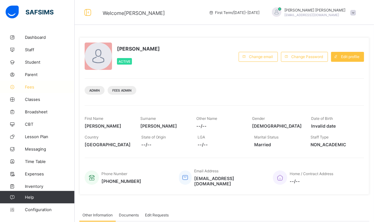
click at [24, 90] on link "Fees" at bounding box center [37, 87] width 75 height 12
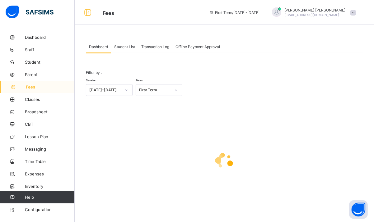
click at [121, 48] on span "Student List" at bounding box center [124, 46] width 21 height 5
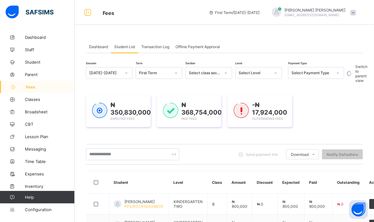
click at [262, 73] on div "Select Level" at bounding box center [254, 73] width 32 height 5
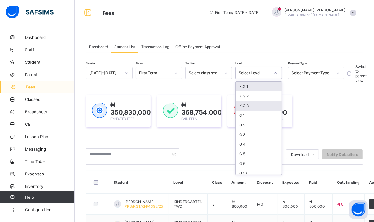
click at [249, 106] on div "K.G 3" at bounding box center [258, 106] width 46 height 10
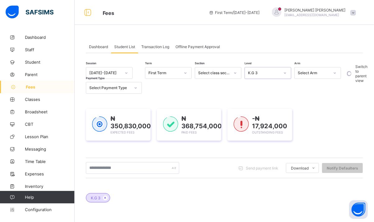
click at [256, 72] on div "K.G 3" at bounding box center [264, 73] width 32 height 5
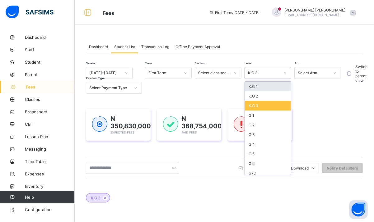
click at [124, 44] on div "Student List" at bounding box center [124, 46] width 27 height 12
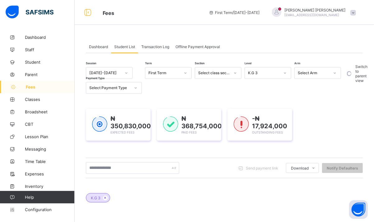
click at [254, 89] on div "Session 2025-2026 Term First Term Section Select class section Level K.G 3 Arm …" at bounding box center [215, 80] width 258 height 27
click at [94, 48] on span "Dashboard" at bounding box center [98, 46] width 19 height 5
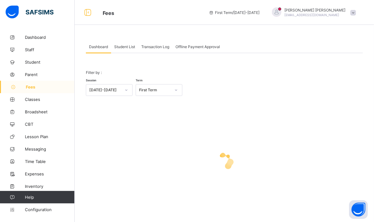
click at [127, 46] on span "Student List" at bounding box center [124, 46] width 21 height 5
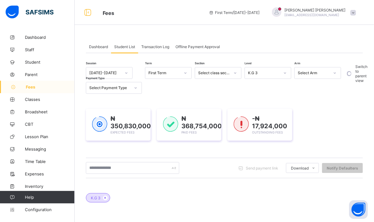
click at [156, 45] on span "Transaction Log" at bounding box center [155, 46] width 28 height 5
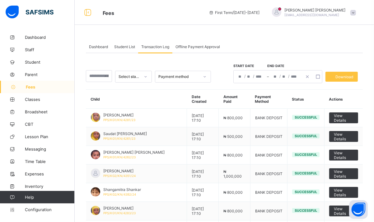
click at [120, 44] on div "Student List" at bounding box center [124, 46] width 27 height 12
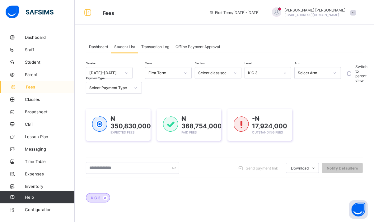
click at [92, 46] on span "Dashboard" at bounding box center [98, 46] width 19 height 5
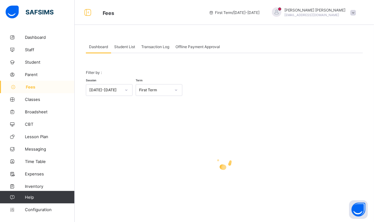
click at [23, 90] on link "Fees" at bounding box center [37, 87] width 75 height 12
click at [242, 111] on div at bounding box center [224, 161] width 277 height 118
click at [121, 45] on span "Student List" at bounding box center [124, 46] width 21 height 5
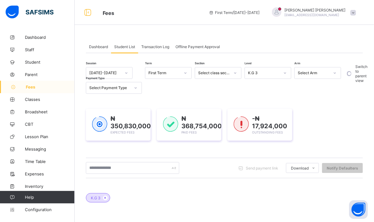
click at [305, 76] on div "Select Arm" at bounding box center [311, 73] width 34 height 9
click at [294, 72] on div "Select Arm" at bounding box center [311, 73] width 34 height 9
click at [205, 73] on div "Select class section" at bounding box center [214, 73] width 32 height 5
click at [113, 168] on input "text" at bounding box center [132, 168] width 93 height 12
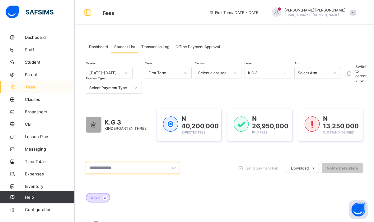
click at [113, 168] on input "text" at bounding box center [132, 168] width 93 height 12
click at [106, 196] on icon at bounding box center [105, 198] width 5 height 4
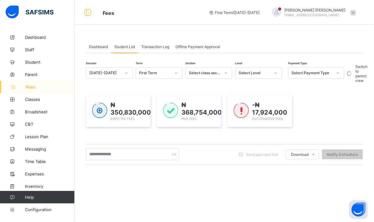
click at [296, 71] on div "Select Payment Type" at bounding box center [311, 73] width 41 height 5
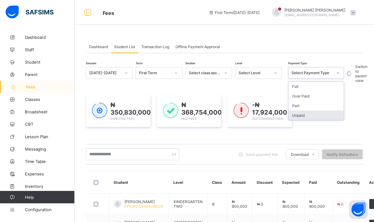
click at [297, 114] on div "Unpaid" at bounding box center [315, 116] width 55 height 10
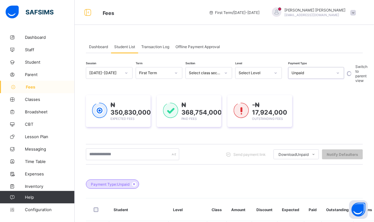
scroll to position [194, 0]
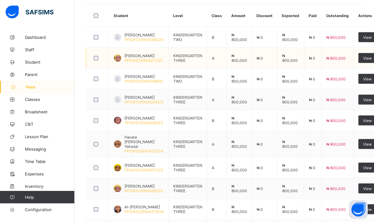
click at [144, 57] on span "[PERSON_NAME]" at bounding box center [143, 55] width 38 height 5
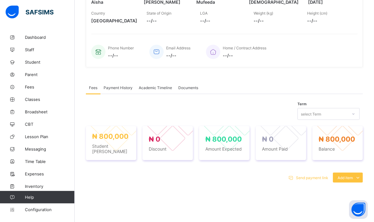
scroll to position [172, 0]
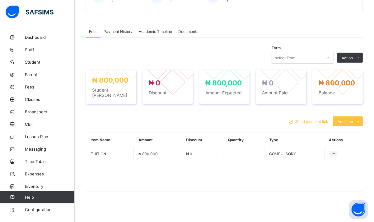
click at [162, 31] on span "Academic Timeline" at bounding box center [155, 31] width 33 height 5
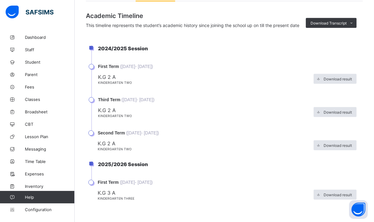
scroll to position [14, 0]
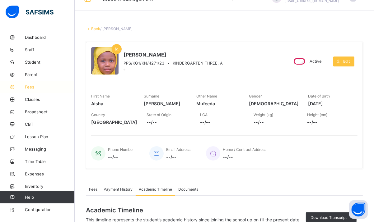
click at [35, 88] on span "Fees" at bounding box center [50, 87] width 50 height 5
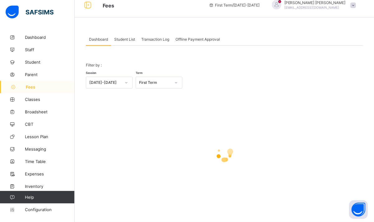
scroll to position [7, 0]
click at [127, 40] on span "Student List" at bounding box center [124, 39] width 21 height 5
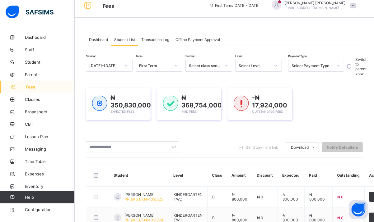
click at [263, 66] on div "Select Level" at bounding box center [254, 66] width 32 height 5
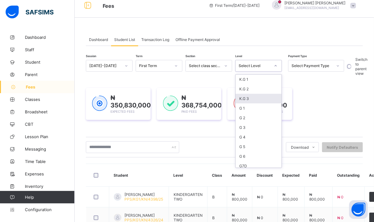
click at [254, 98] on div "K.G 3" at bounding box center [258, 99] width 46 height 10
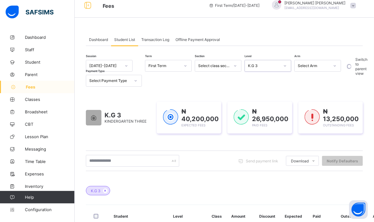
click at [311, 62] on div "Select Arm" at bounding box center [311, 66] width 34 height 9
click at [307, 67] on div "Select Arm" at bounding box center [313, 66] width 32 height 5
click at [99, 168] on div "Send payment link Download Students Payment Students Payment Status Student Ite…" at bounding box center [224, 161] width 277 height 21
click at [97, 162] on input "text" at bounding box center [132, 161] width 93 height 12
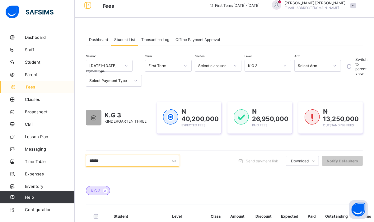
scroll to position [71, 0]
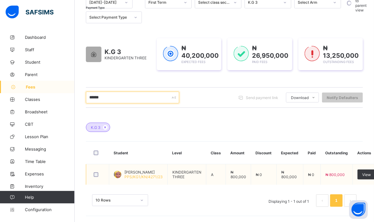
type input "*****"
click at [149, 172] on span "[PERSON_NAME]" at bounding box center [143, 172] width 38 height 5
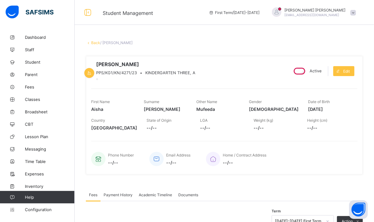
scroll to position [172, 0]
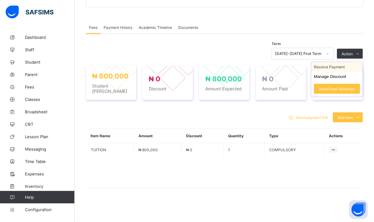
click at [339, 72] on li "Receive Payment" at bounding box center [336, 67] width 51 height 10
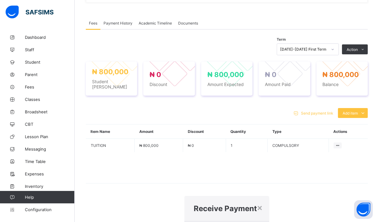
type input "**********"
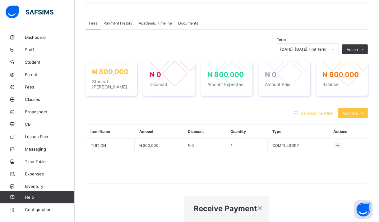
type input "**********"
type input "*********"
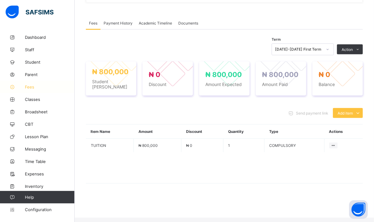
click at [36, 89] on span "Fees" at bounding box center [50, 87] width 50 height 5
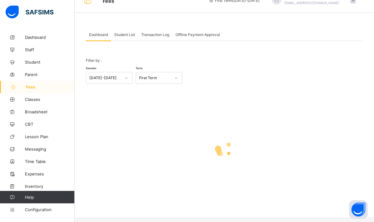
scroll to position [7, 0]
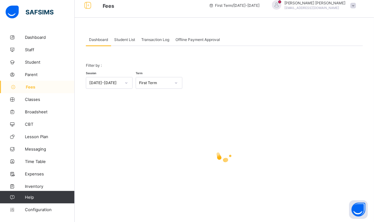
click at [130, 42] on div "Student List" at bounding box center [124, 39] width 27 height 12
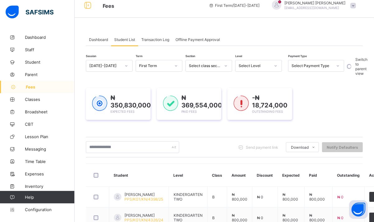
click at [305, 68] on div "Select Payment Type" at bounding box center [311, 66] width 41 height 5
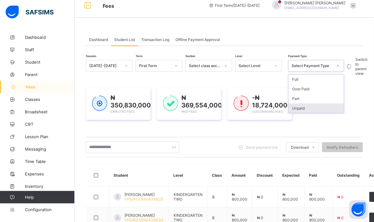
click at [300, 106] on div "Unpaid" at bounding box center [315, 108] width 55 height 10
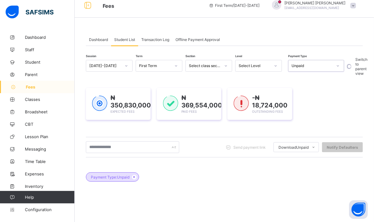
scroll to position [97, 0]
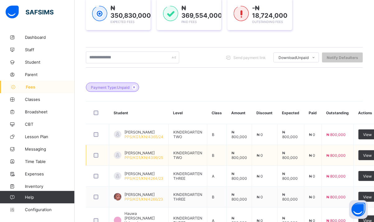
click at [136, 151] on span "[PERSON_NAME]" at bounding box center [143, 153] width 39 height 5
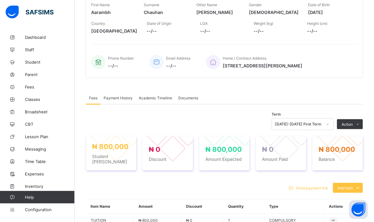
click at [167, 102] on div "Academic Timeline" at bounding box center [154, 98] width 39 height 12
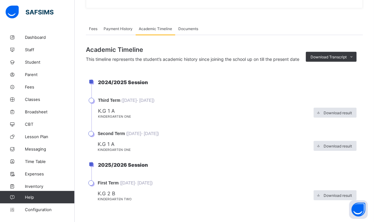
scroll to position [175, 0]
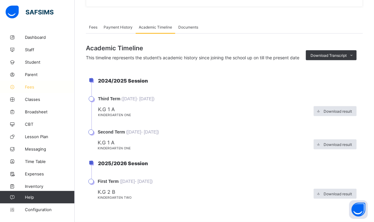
click at [31, 87] on span "Fees" at bounding box center [50, 87] width 50 height 5
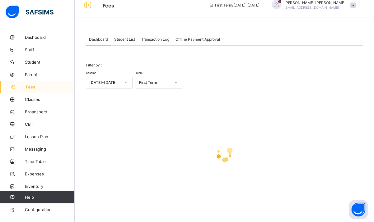
scroll to position [7, 0]
click at [122, 39] on span "Student List" at bounding box center [124, 39] width 21 height 5
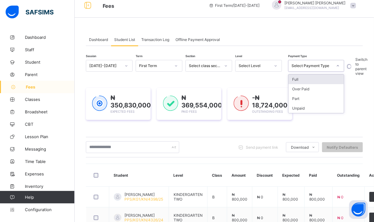
click at [335, 61] on div at bounding box center [338, 65] width 12 height 11
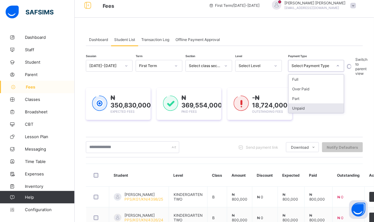
click at [297, 110] on div "Unpaid" at bounding box center [315, 108] width 55 height 10
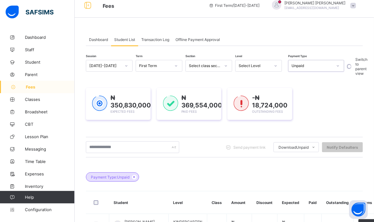
scroll to position [201, 0]
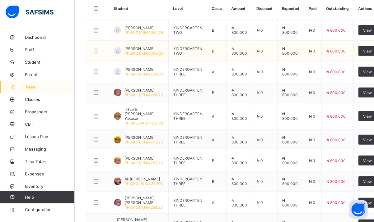
click at [132, 51] on span "[PERSON_NAME]" at bounding box center [143, 48] width 39 height 5
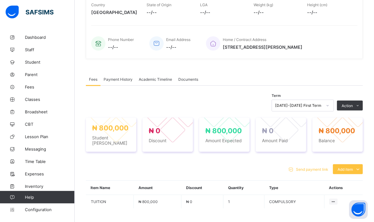
scroll to position [172, 0]
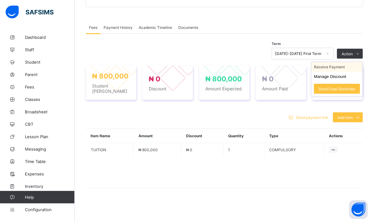
click at [342, 72] on li "Receive Payment" at bounding box center [336, 67] width 51 height 10
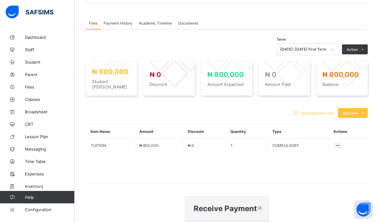
type input "**********"
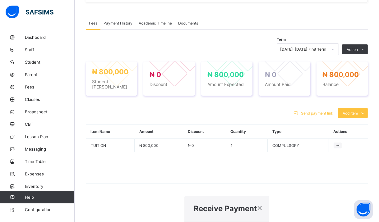
type input "**********"
type input "*********"
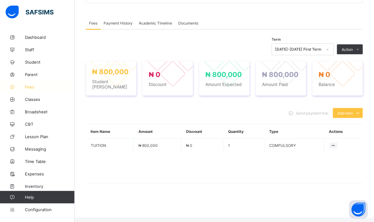
click at [32, 88] on span "Fees" at bounding box center [50, 87] width 50 height 5
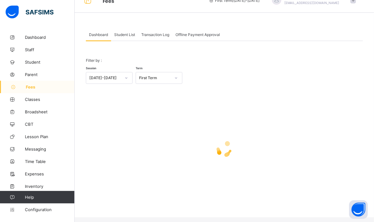
scroll to position [7, 0]
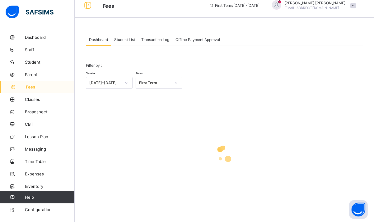
click at [135, 42] on div "Student List" at bounding box center [124, 39] width 27 height 12
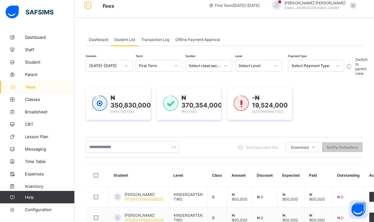
click at [323, 62] on div "Select Payment Type" at bounding box center [310, 66] width 44 height 9
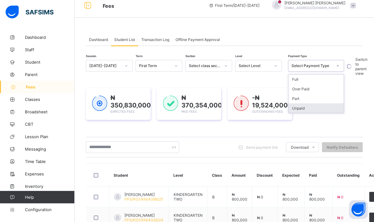
click at [300, 108] on div "Unpaid" at bounding box center [315, 108] width 55 height 10
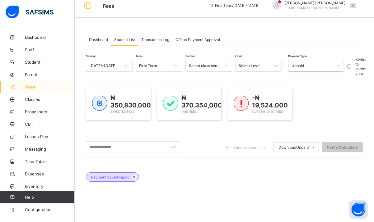
scroll to position [201, 0]
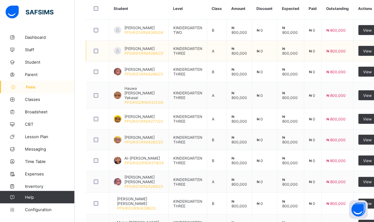
click at [131, 46] on span "[PERSON_NAME]" at bounding box center [143, 48] width 39 height 5
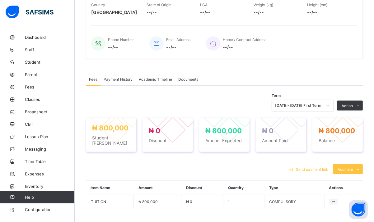
scroll to position [172, 0]
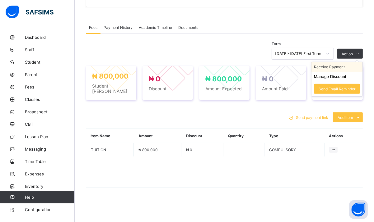
click at [325, 69] on li "Receive Payment" at bounding box center [336, 67] width 51 height 10
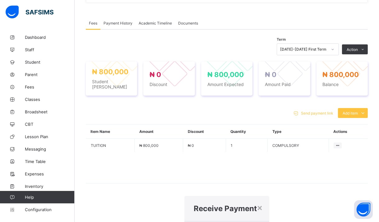
click at [257, 202] on div "×" at bounding box center [260, 207] width 6 height 11
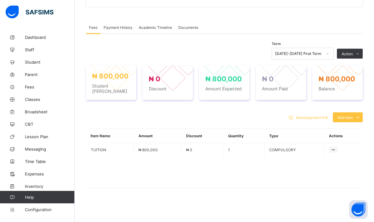
scroll to position [0, 0]
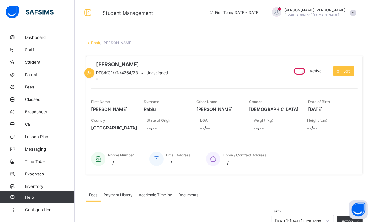
click at [166, 199] on div "Academic Timeline" at bounding box center [154, 195] width 39 height 12
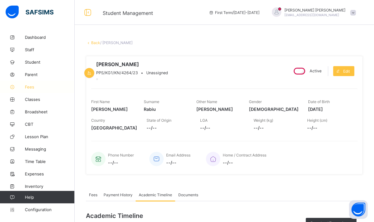
click at [28, 88] on span "Fees" at bounding box center [50, 87] width 50 height 5
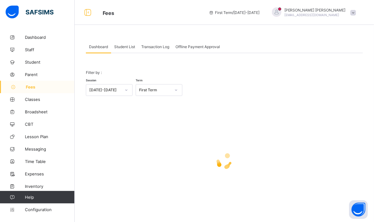
click at [122, 47] on span "Student List" at bounding box center [124, 46] width 21 height 5
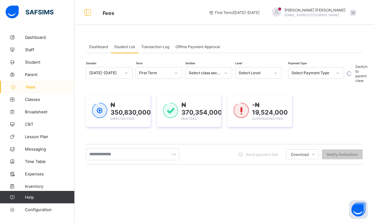
click at [253, 69] on div "Select Level" at bounding box center [252, 73] width 34 height 9
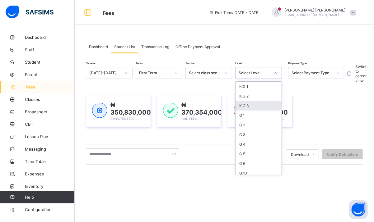
click at [247, 103] on div "K.G 3" at bounding box center [258, 106] width 46 height 10
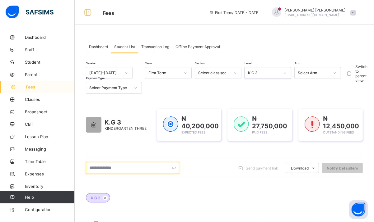
click at [97, 170] on input "text" at bounding box center [132, 168] width 93 height 12
click at [32, 88] on span "Fees" at bounding box center [50, 87] width 49 height 5
click at [311, 72] on div "Select Arm" at bounding box center [313, 73] width 32 height 5
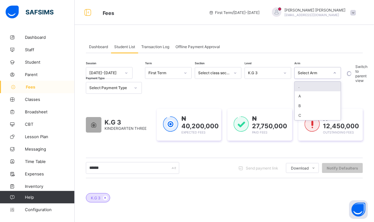
click at [311, 72] on div "Select Arm" at bounding box center [313, 73] width 32 height 5
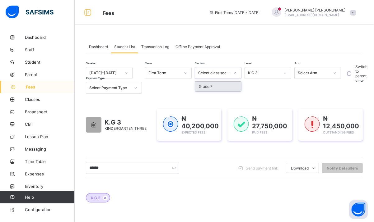
click at [211, 71] on div "Select class section" at bounding box center [214, 73] width 32 height 5
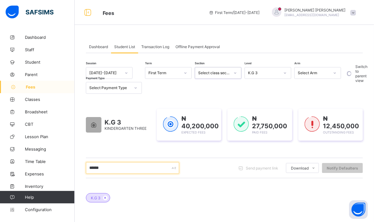
click at [140, 166] on input "******" at bounding box center [132, 168] width 93 height 12
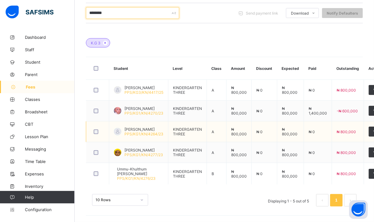
type input "********"
click at [130, 127] on span "[PERSON_NAME]" at bounding box center [143, 129] width 39 height 5
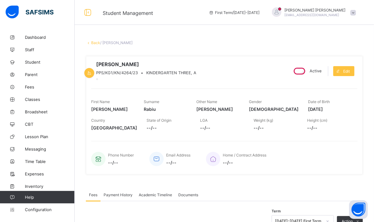
scroll to position [172, 0]
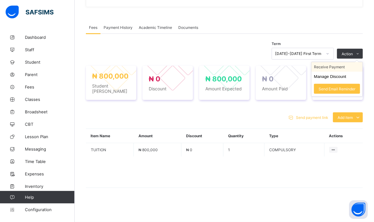
click at [335, 69] on li "Receive Payment" at bounding box center [336, 67] width 51 height 10
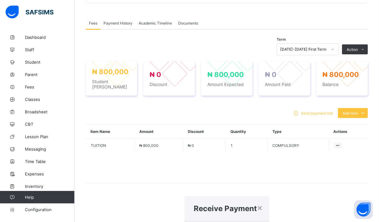
type input "**********"
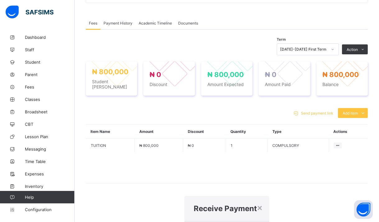
type input "**********"
type input "*********"
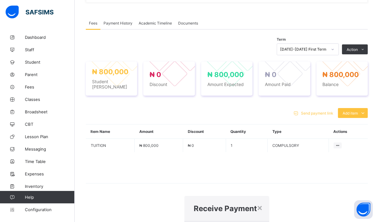
type input "**********"
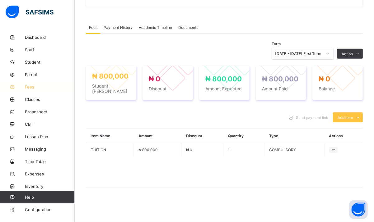
click at [29, 87] on span "Fees" at bounding box center [50, 87] width 50 height 5
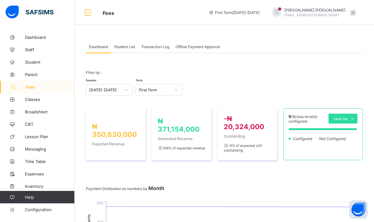
click at [129, 47] on span "Student List" at bounding box center [124, 46] width 21 height 5
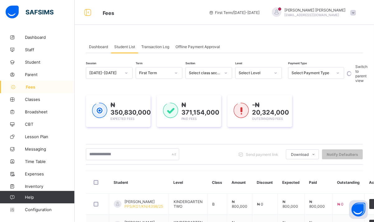
click at [320, 74] on div "Select Payment Type" at bounding box center [311, 73] width 41 height 5
click at [301, 117] on div "Unpaid" at bounding box center [315, 116] width 55 height 10
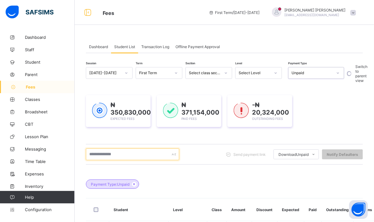
click at [117, 151] on input "text" at bounding box center [132, 155] width 93 height 12
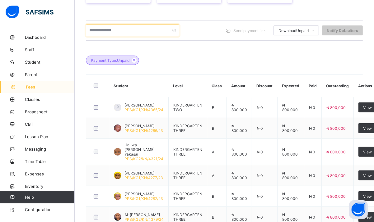
scroll to position [124, 0]
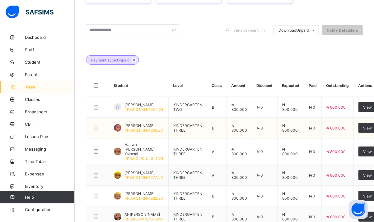
click at [133, 126] on span "[PERSON_NAME]" at bounding box center [143, 125] width 39 height 5
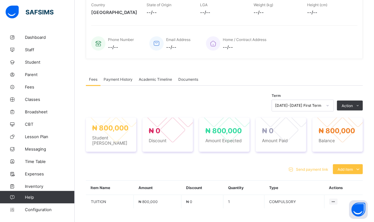
scroll to position [124, 0]
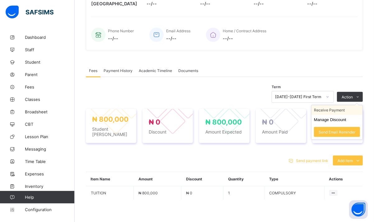
click at [333, 115] on li "Receive Payment" at bounding box center [336, 110] width 51 height 10
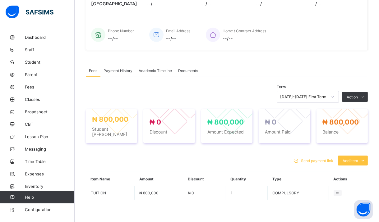
type input "**********"
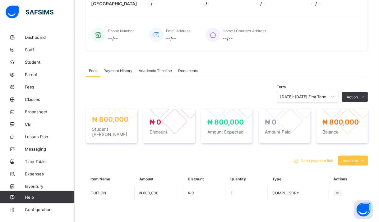
type input "**********"
type input "*********"
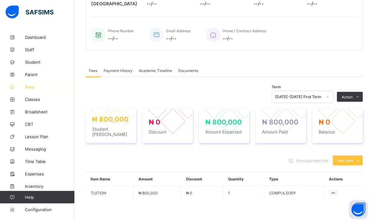
click at [24, 91] on link "Fees" at bounding box center [37, 87] width 75 height 12
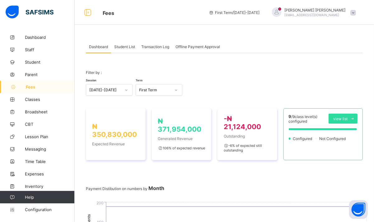
click at [125, 46] on span "Student List" at bounding box center [124, 46] width 21 height 5
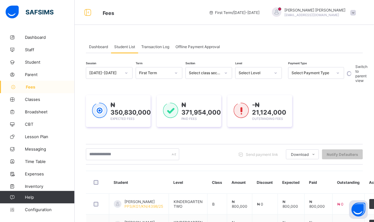
click at [327, 77] on div "Select Payment Type" at bounding box center [310, 73] width 44 height 9
click at [291, 113] on div "Unpaid" at bounding box center [315, 116] width 55 height 10
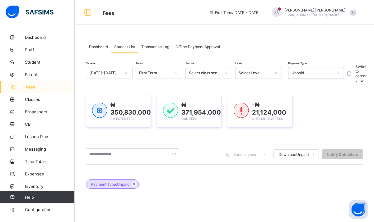
click at [291, 113] on div "-₦ 21,124,000 Outstanding Fees" at bounding box center [259, 111] width 65 height 32
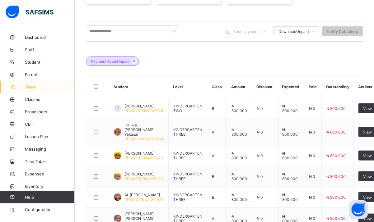
scroll to position [124, 0]
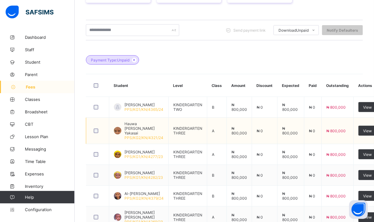
click at [131, 123] on span "Hauwa [PERSON_NAME] Yakasai" at bounding box center [143, 129] width 39 height 14
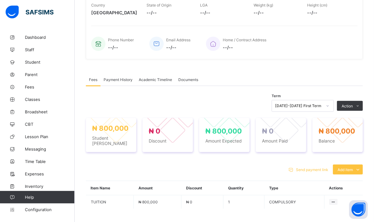
scroll to position [124, 0]
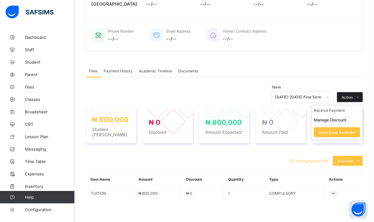
click at [352, 100] on span "Action" at bounding box center [346, 97] width 11 height 5
click at [326, 115] on li "Receive Payment" at bounding box center [336, 111] width 51 height 10
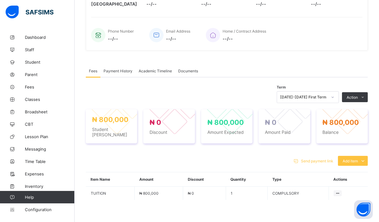
type input "**********"
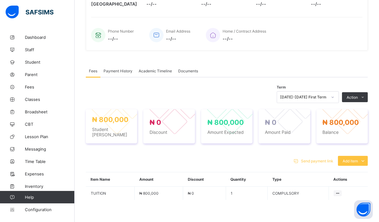
type input "**********"
type input "*********"
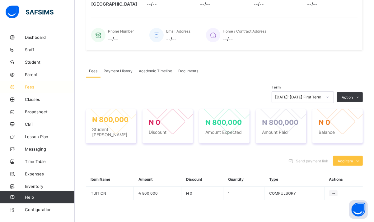
click at [27, 85] on span "Fees" at bounding box center [50, 87] width 50 height 5
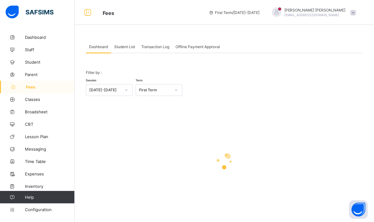
click at [124, 43] on div "Student List" at bounding box center [124, 46] width 27 height 12
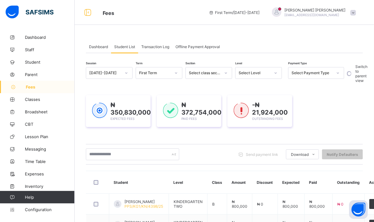
click at [266, 75] on div "Select Level" at bounding box center [254, 73] width 32 height 5
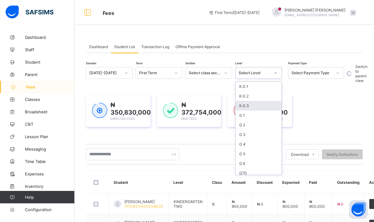
click at [305, 72] on div "Select Payment Type" at bounding box center [311, 73] width 41 height 5
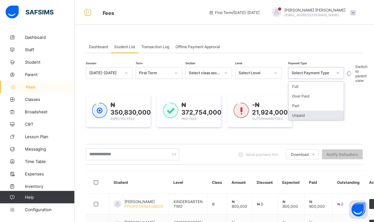
click at [296, 115] on div "Unpaid" at bounding box center [315, 116] width 55 height 10
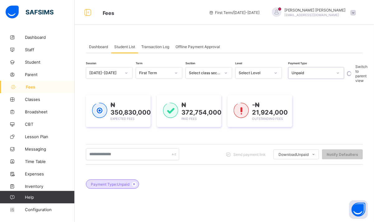
scroll to position [97, 0]
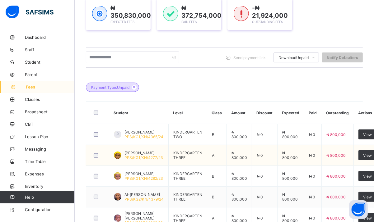
click at [129, 152] on span "[PERSON_NAME]" at bounding box center [143, 153] width 39 height 5
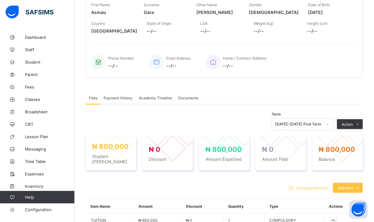
click at [147, 100] on span "Academic Timeline" at bounding box center [155, 98] width 33 height 5
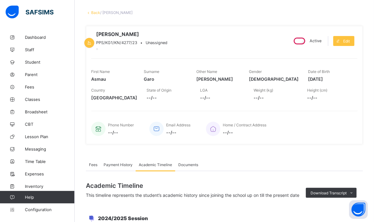
scroll to position [15, 0]
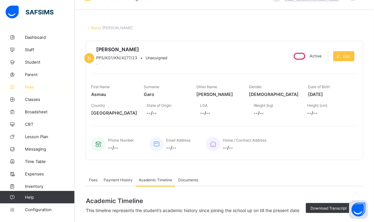
click at [47, 89] on span "Fees" at bounding box center [50, 87] width 50 height 5
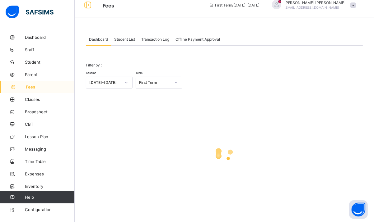
scroll to position [7, 0]
click at [126, 40] on span "Student List" at bounding box center [124, 39] width 21 height 5
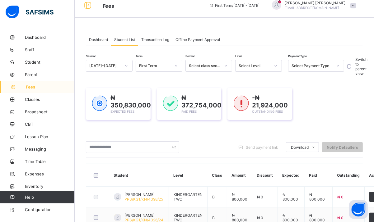
click at [262, 64] on div "Select Level" at bounding box center [254, 66] width 32 height 5
click at [308, 71] on div "Select Payment Type" at bounding box center [316, 66] width 56 height 12
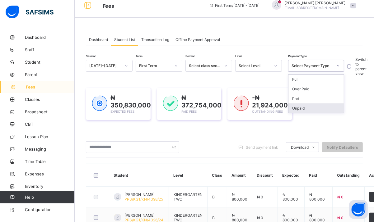
click at [297, 110] on div "Unpaid" at bounding box center [315, 108] width 55 height 10
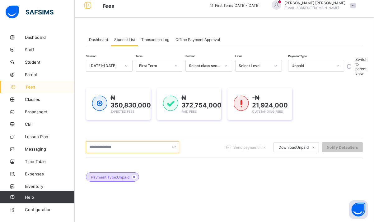
click at [148, 144] on input "text" at bounding box center [132, 147] width 93 height 12
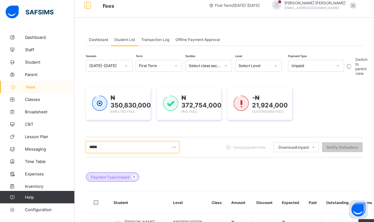
scroll to position [201, 0]
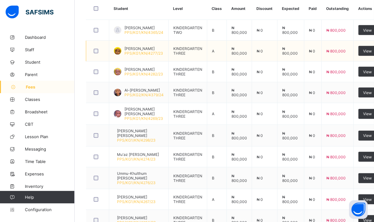
type input "*****"
click at [142, 49] on span "[PERSON_NAME]" at bounding box center [143, 48] width 39 height 5
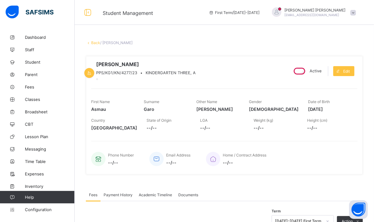
scroll to position [172, 0]
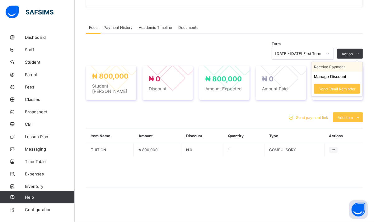
click at [325, 70] on li "Receive Payment" at bounding box center [336, 67] width 51 height 10
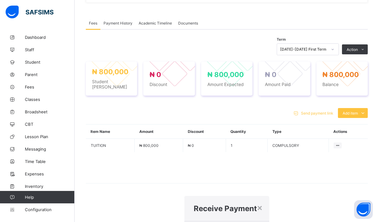
type input "**********"
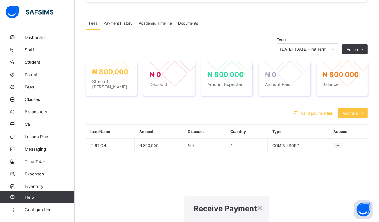
type input "**********"
type input "*********"
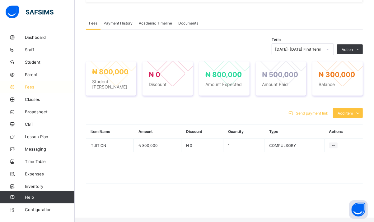
click at [26, 89] on span "Fees" at bounding box center [50, 87] width 50 height 5
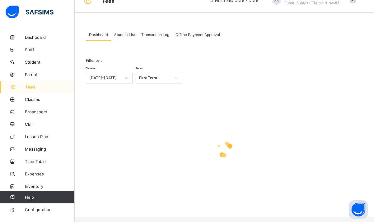
scroll to position [7, 0]
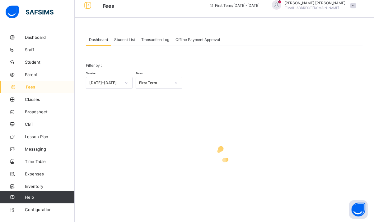
click at [129, 39] on span "Student List" at bounding box center [124, 39] width 21 height 5
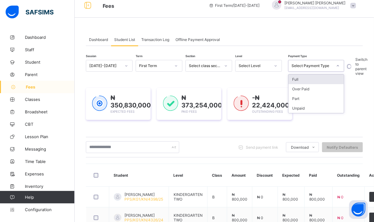
click at [318, 66] on div "Select Payment Type" at bounding box center [311, 66] width 41 height 5
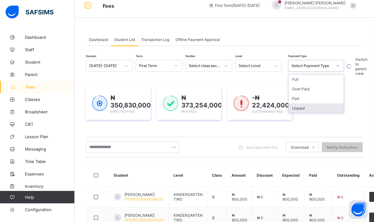
click at [303, 108] on div "Unpaid" at bounding box center [315, 108] width 55 height 10
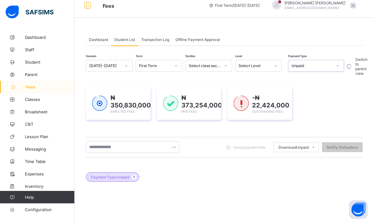
scroll to position [97, 0]
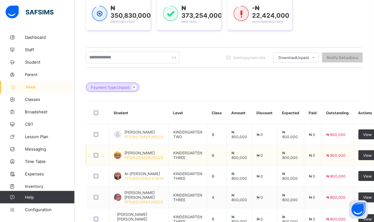
click at [141, 154] on span "[PERSON_NAME]" at bounding box center [143, 153] width 39 height 5
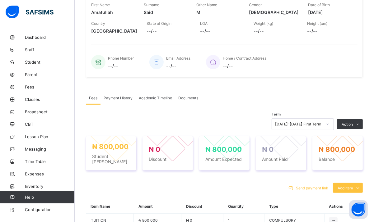
click at [162, 100] on span "Academic Timeline" at bounding box center [155, 98] width 33 height 5
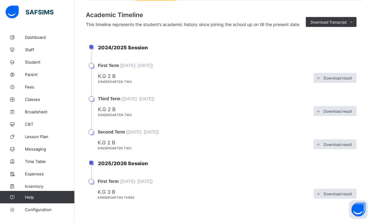
scroll to position [14, 0]
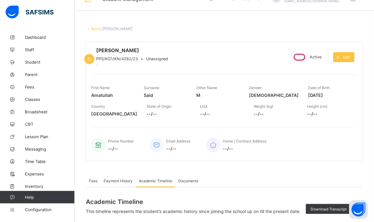
click at [97, 183] on span "Fees" at bounding box center [93, 181] width 8 height 5
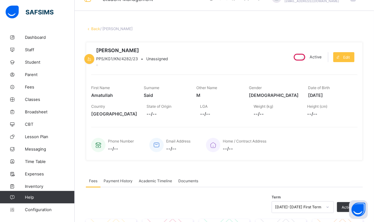
scroll to position [172, 0]
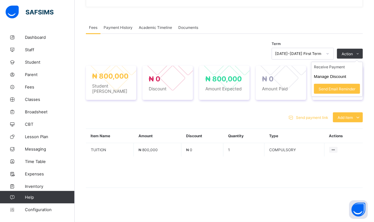
click at [333, 68] on ul "Receive Payment Manage Discount Send Email Reminder" at bounding box center [337, 79] width 52 height 35
click at [333, 70] on li "Receive Payment" at bounding box center [336, 67] width 51 height 10
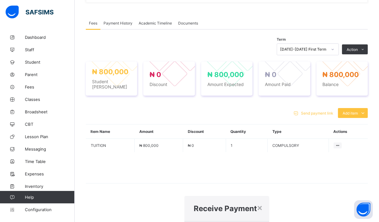
type input "**********"
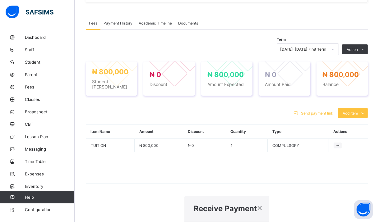
type input "**********"
type input "*********"
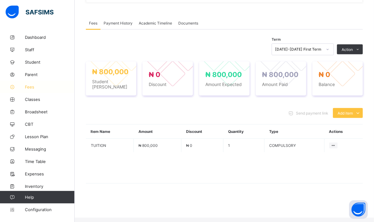
click at [25, 89] on icon at bounding box center [12, 87] width 25 height 5
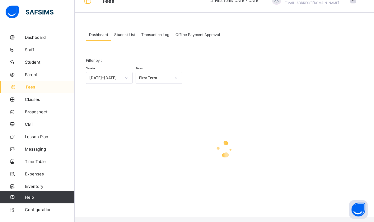
scroll to position [7, 0]
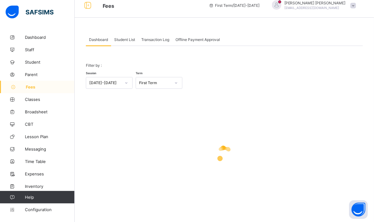
click at [123, 40] on span "Student List" at bounding box center [124, 39] width 21 height 5
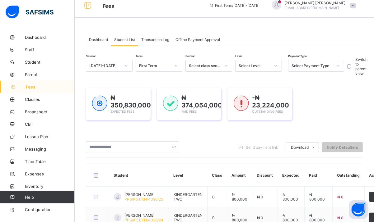
click at [314, 66] on div "Select Payment Type" at bounding box center [311, 66] width 41 height 5
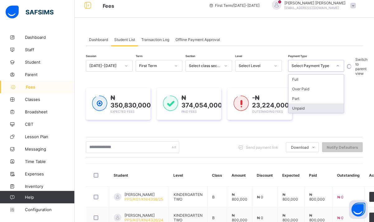
click at [309, 107] on div "Unpaid" at bounding box center [315, 108] width 55 height 10
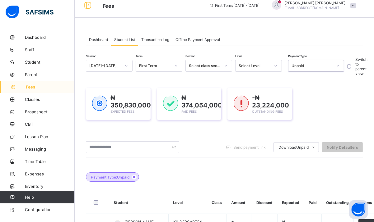
scroll to position [97, 0]
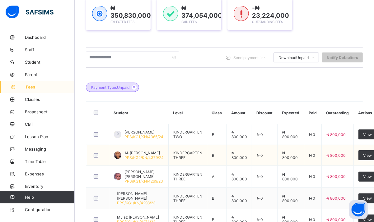
click at [138, 154] on span "Al-[PERSON_NAME]" at bounding box center [143, 153] width 39 height 5
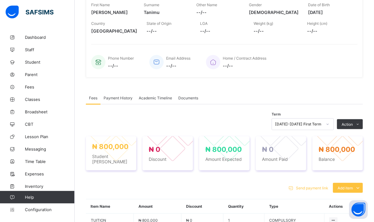
click at [150, 100] on span "Academic Timeline" at bounding box center [155, 98] width 33 height 5
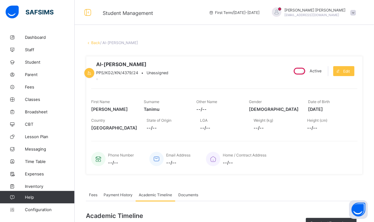
click at [92, 197] on span "Fees" at bounding box center [93, 195] width 8 height 5
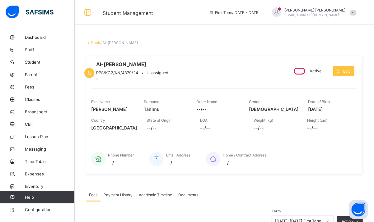
scroll to position [172, 0]
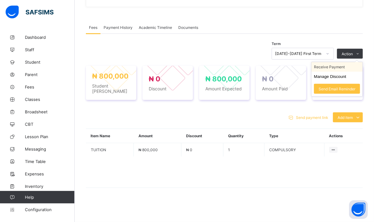
click at [334, 70] on li "Receive Payment" at bounding box center [336, 67] width 51 height 10
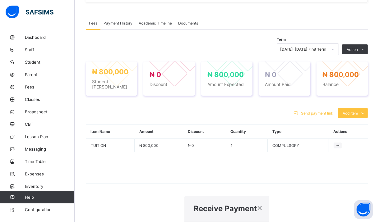
type input "**********"
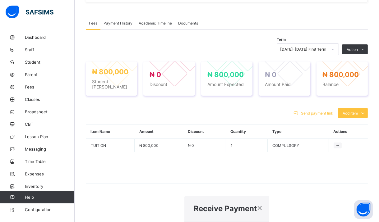
type input "***"
type input "**********"
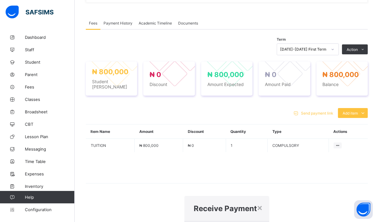
type input "**********"
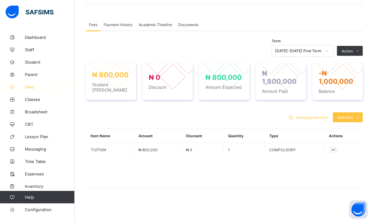
click at [29, 87] on span "Fees" at bounding box center [50, 87] width 50 height 5
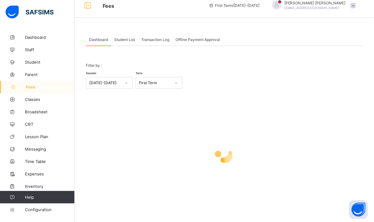
click at [132, 40] on span "Student List" at bounding box center [124, 39] width 21 height 5
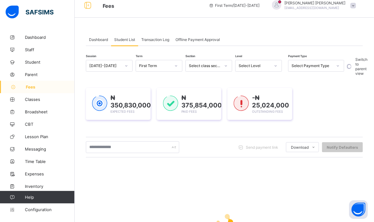
click at [314, 68] on div "Select Payment Type" at bounding box center [310, 66] width 44 height 9
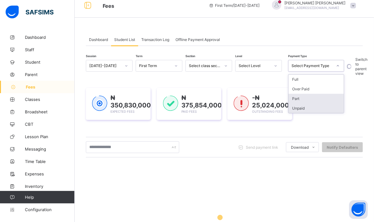
click at [307, 106] on div "Unpaid" at bounding box center [315, 108] width 55 height 10
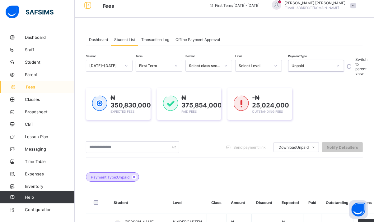
scroll to position [201, 0]
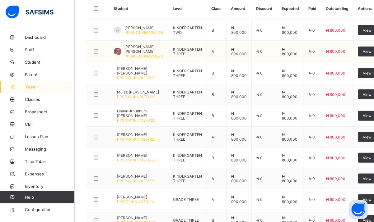
click at [157, 49] on span "[PERSON_NAME] [PERSON_NAME]" at bounding box center [143, 48] width 39 height 9
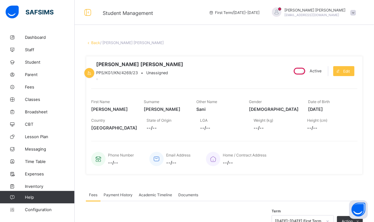
scroll to position [172, 0]
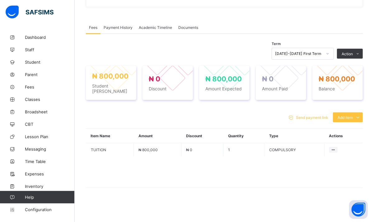
click at [149, 28] on div "Academic Timeline" at bounding box center [154, 27] width 39 height 12
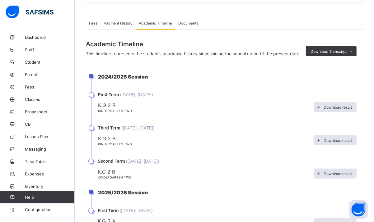
click at [149, 28] on div "Academic Timeline" at bounding box center [154, 23] width 39 height 12
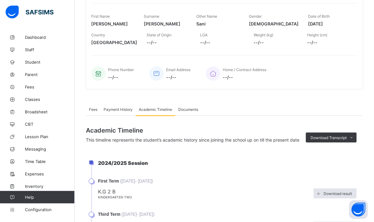
scroll to position [84, 0]
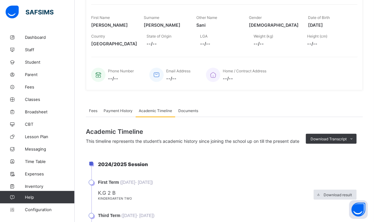
click at [91, 113] on span "Fees" at bounding box center [93, 110] width 8 height 5
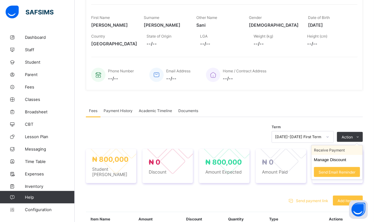
click at [326, 155] on li "Receive Payment" at bounding box center [336, 150] width 51 height 10
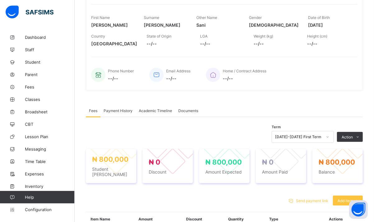
scroll to position [0, 0]
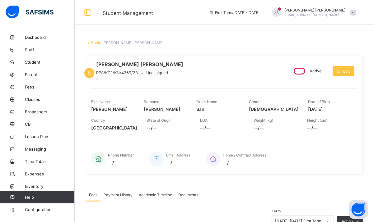
click at [162, 197] on span "Academic Timeline" at bounding box center [155, 195] width 33 height 5
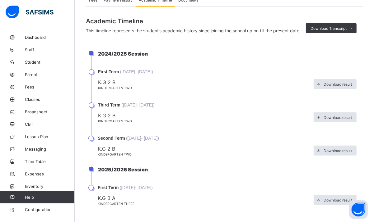
scroll to position [195, 0]
click at [94, 3] on span "Fees" at bounding box center [93, 0] width 8 height 5
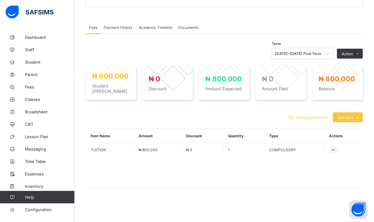
scroll to position [172, 0]
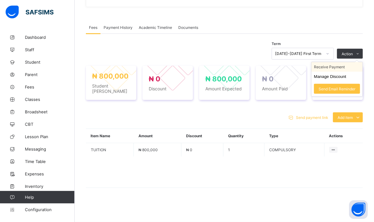
click at [335, 72] on li "Receive Payment" at bounding box center [336, 67] width 51 height 10
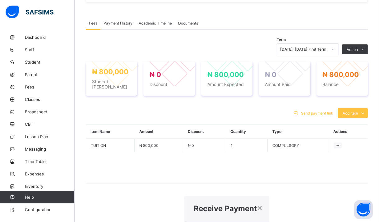
type input "********"
type input "**********"
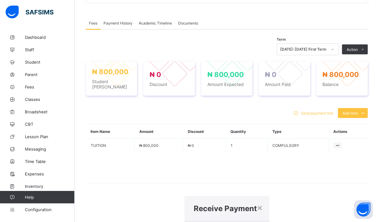
type input "*********"
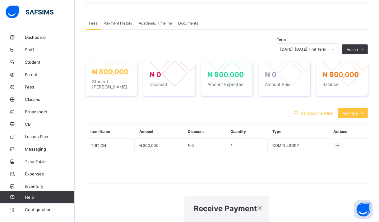
type input "**********"
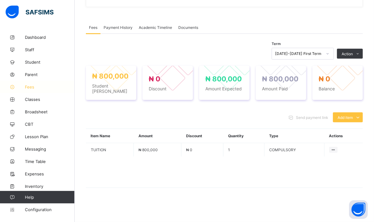
click at [26, 85] on span "Fees" at bounding box center [50, 87] width 50 height 5
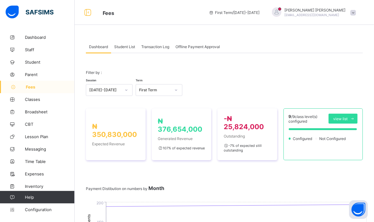
click at [121, 45] on span "Student List" at bounding box center [124, 46] width 21 height 5
